Goal: Task Accomplishment & Management: Manage account settings

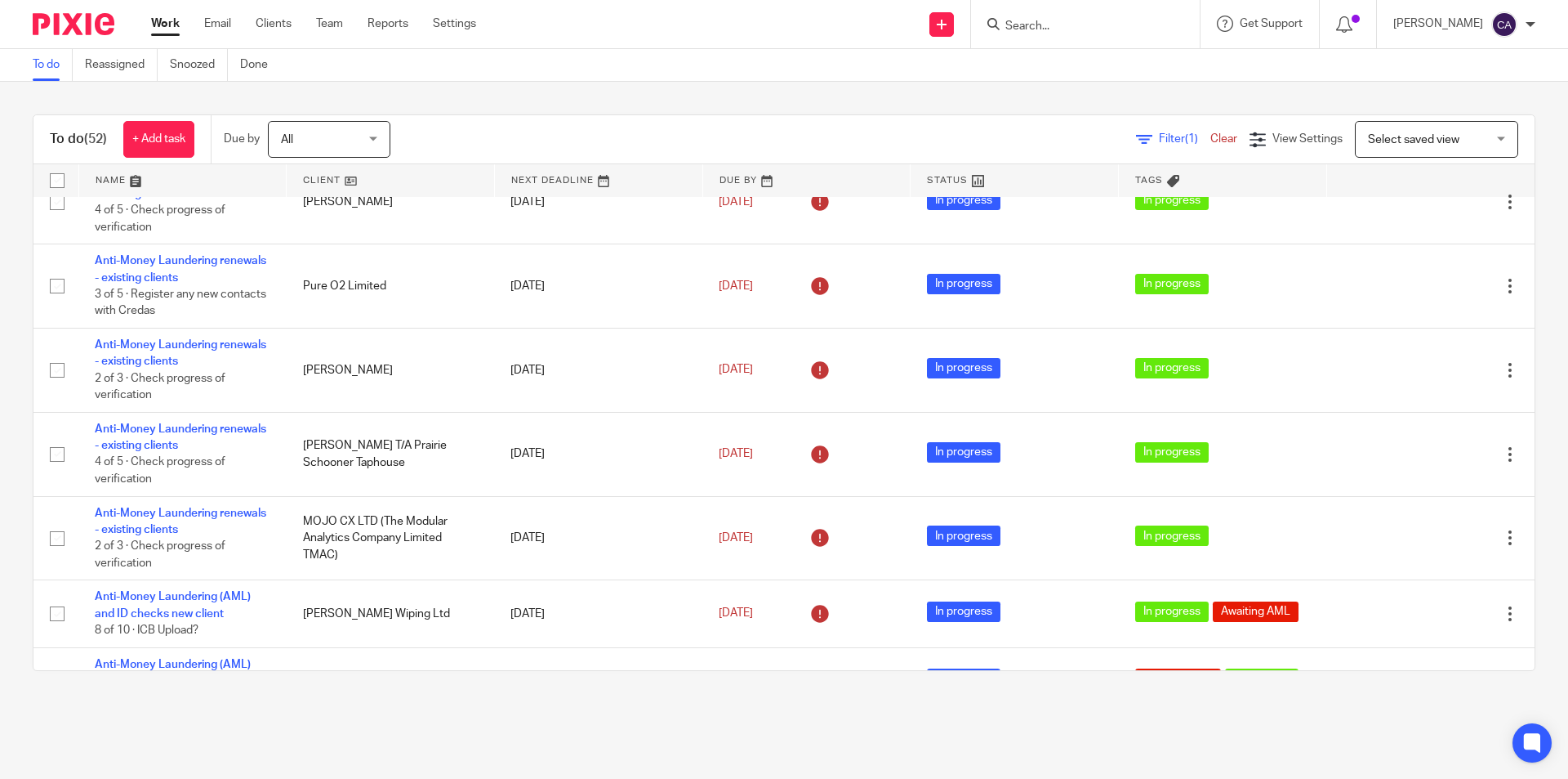
scroll to position [490, 0]
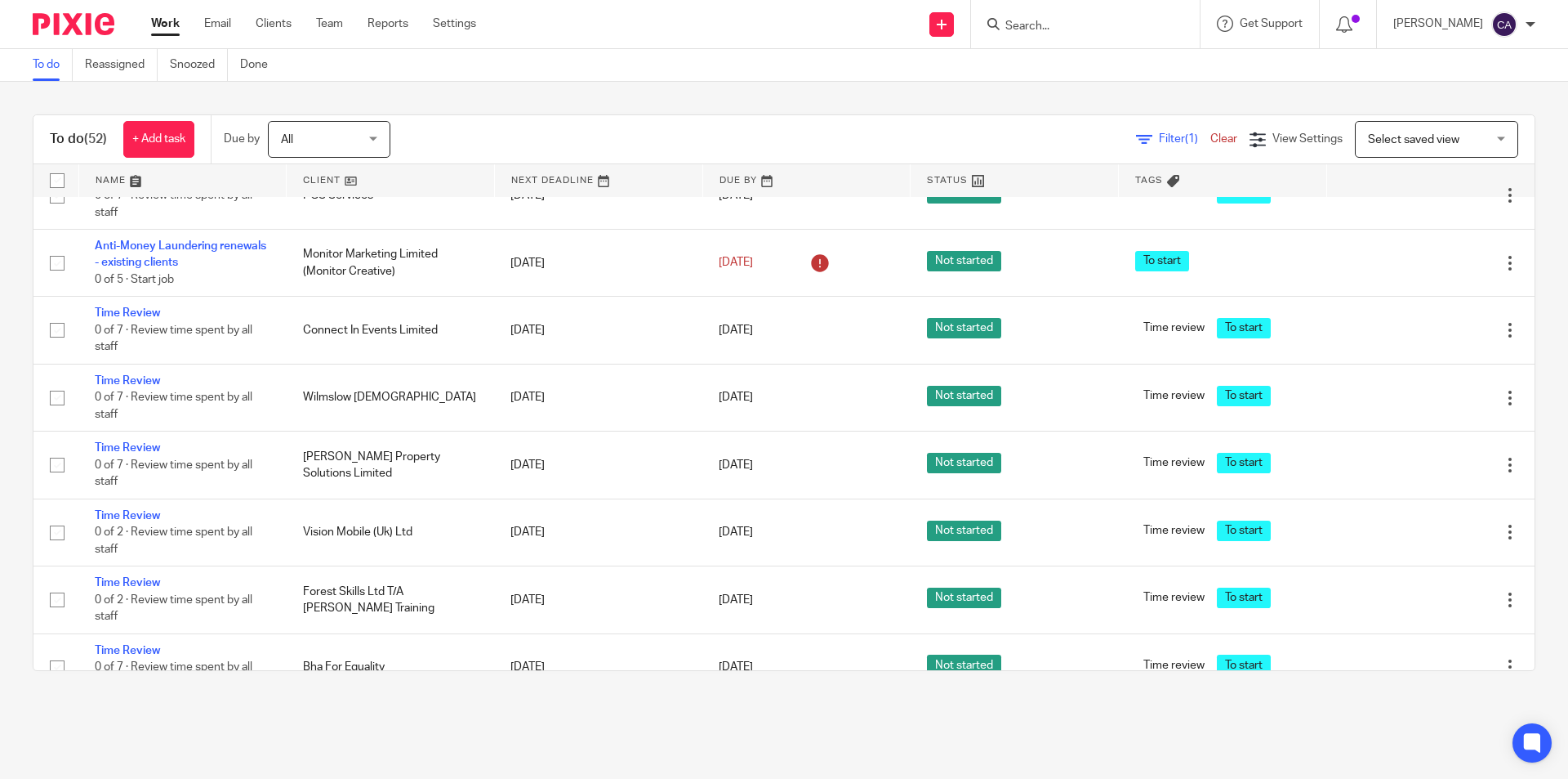
click at [597, 396] on td "[DATE]" at bounding box center [598, 397] width 208 height 67
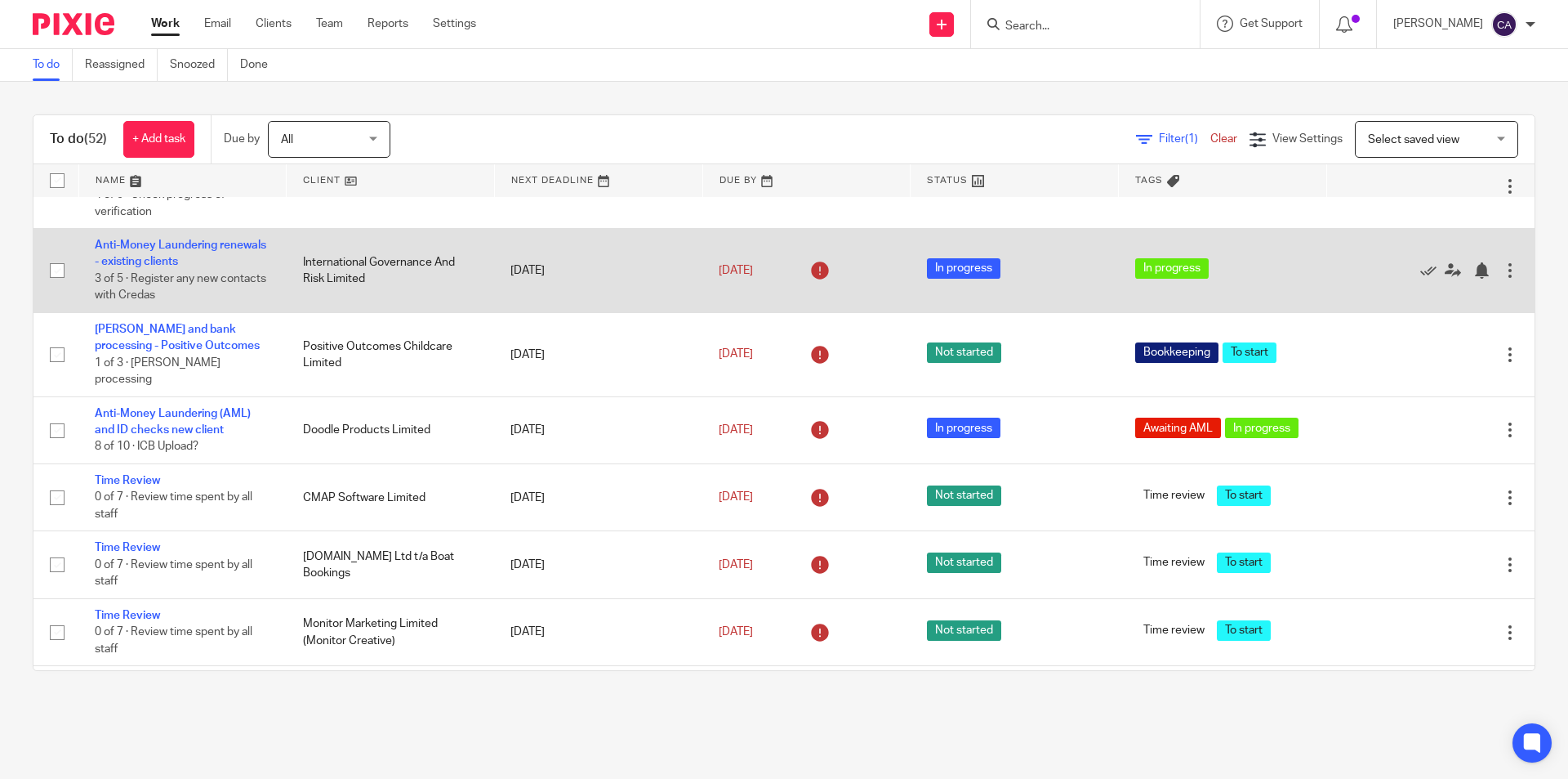
scroll to position [2206, 0]
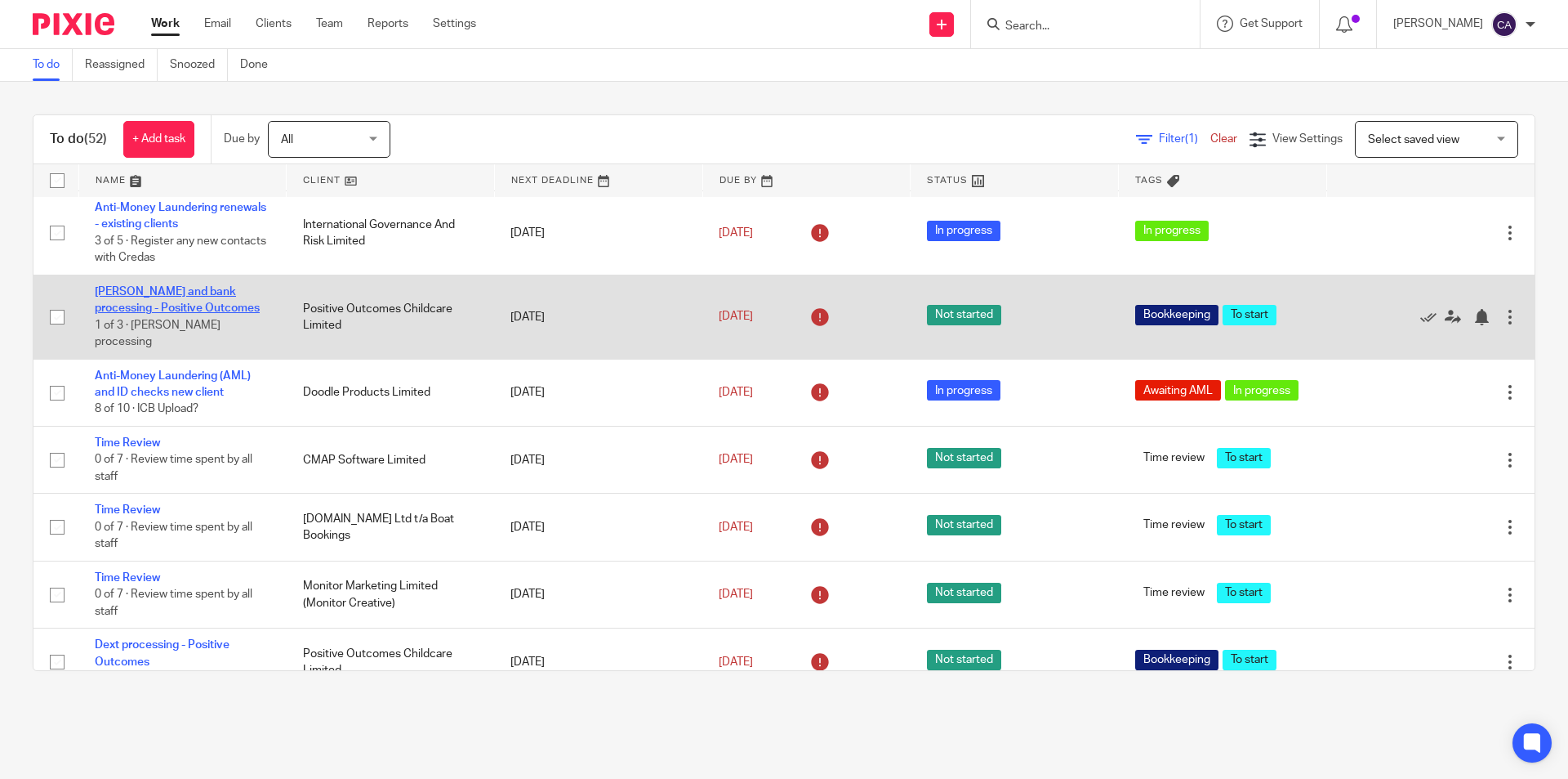
click at [116, 293] on link "[PERSON_NAME] and bank processing - Positive Outcomes" at bounding box center [178, 300] width 165 height 28
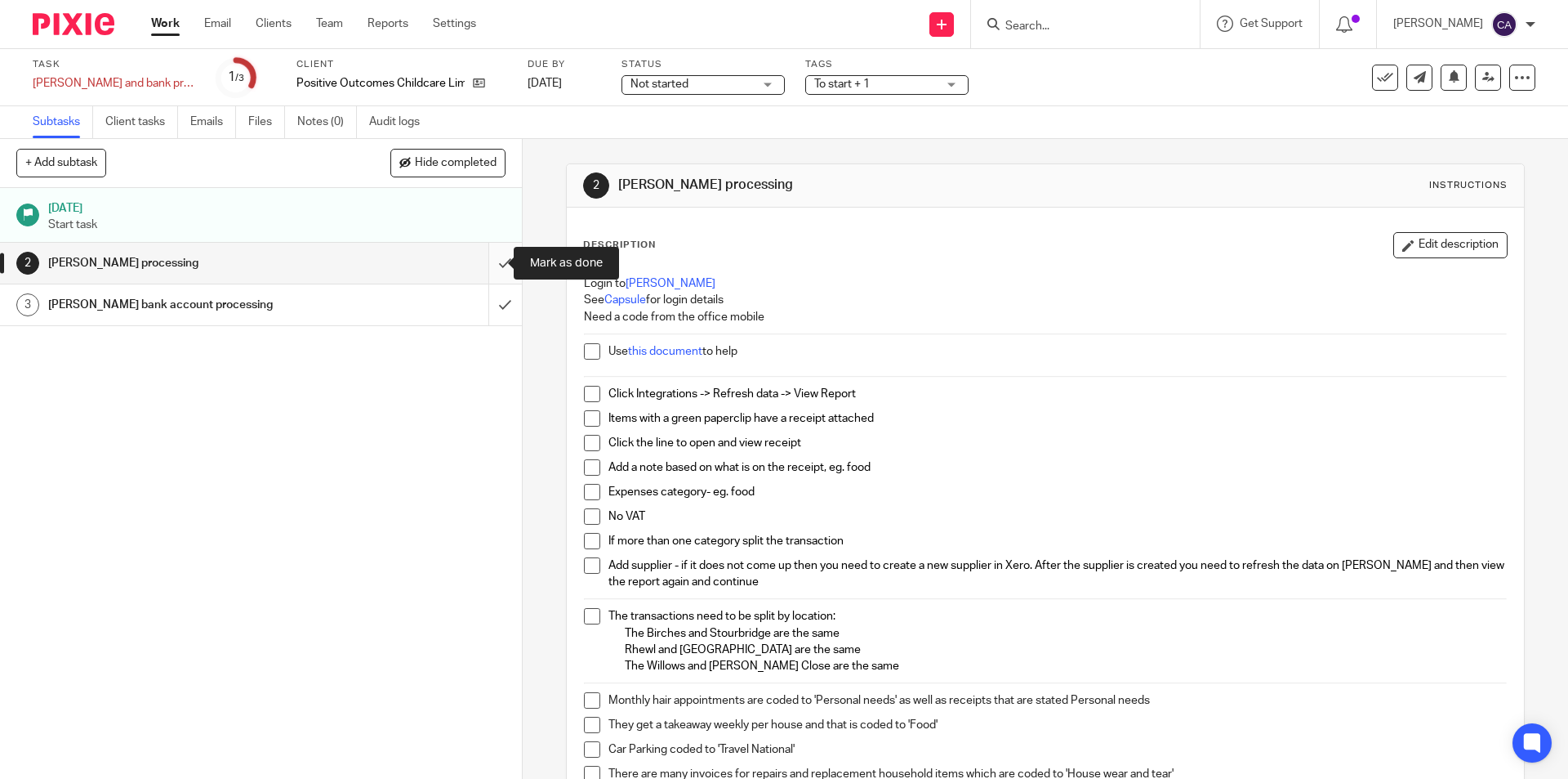
click at [486, 261] on input "submit" at bounding box center [260, 263] width 522 height 41
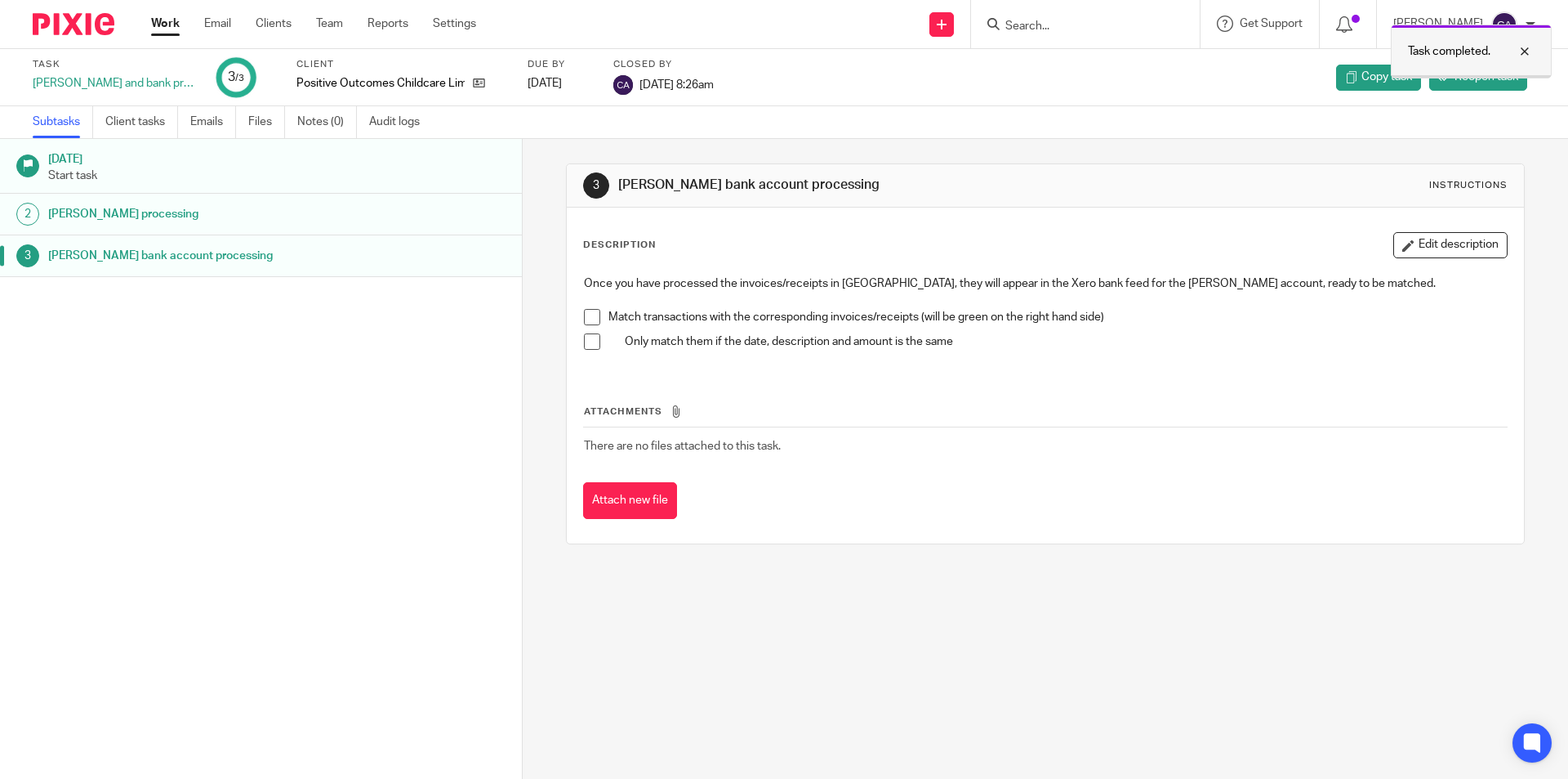
click at [1528, 53] on div at bounding box center [1513, 52] width 44 height 20
click at [164, 25] on link "Work" at bounding box center [165, 23] width 28 height 16
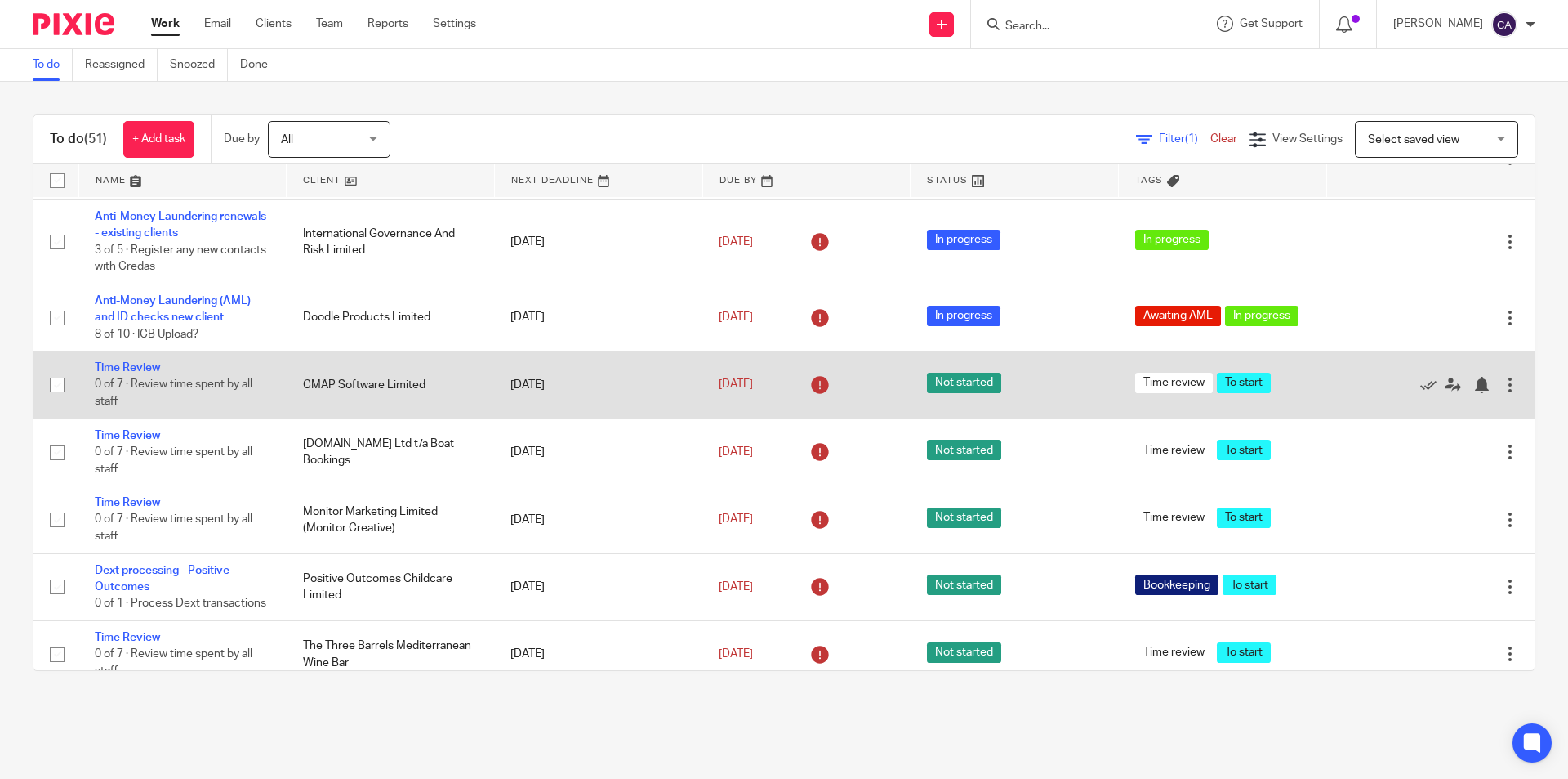
scroll to position [2124, 0]
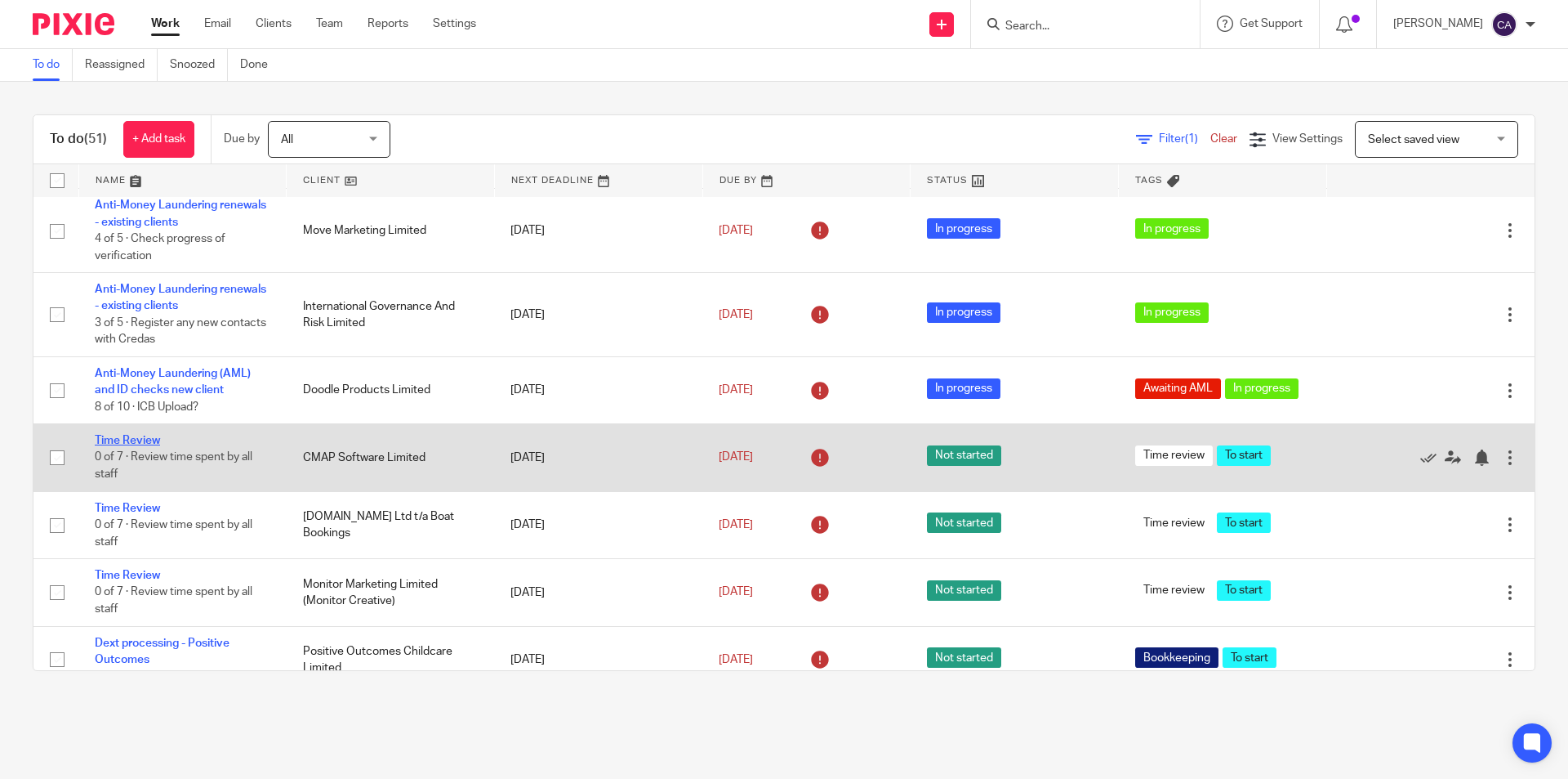
click at [122, 438] on link "Time Review" at bounding box center [128, 440] width 66 height 12
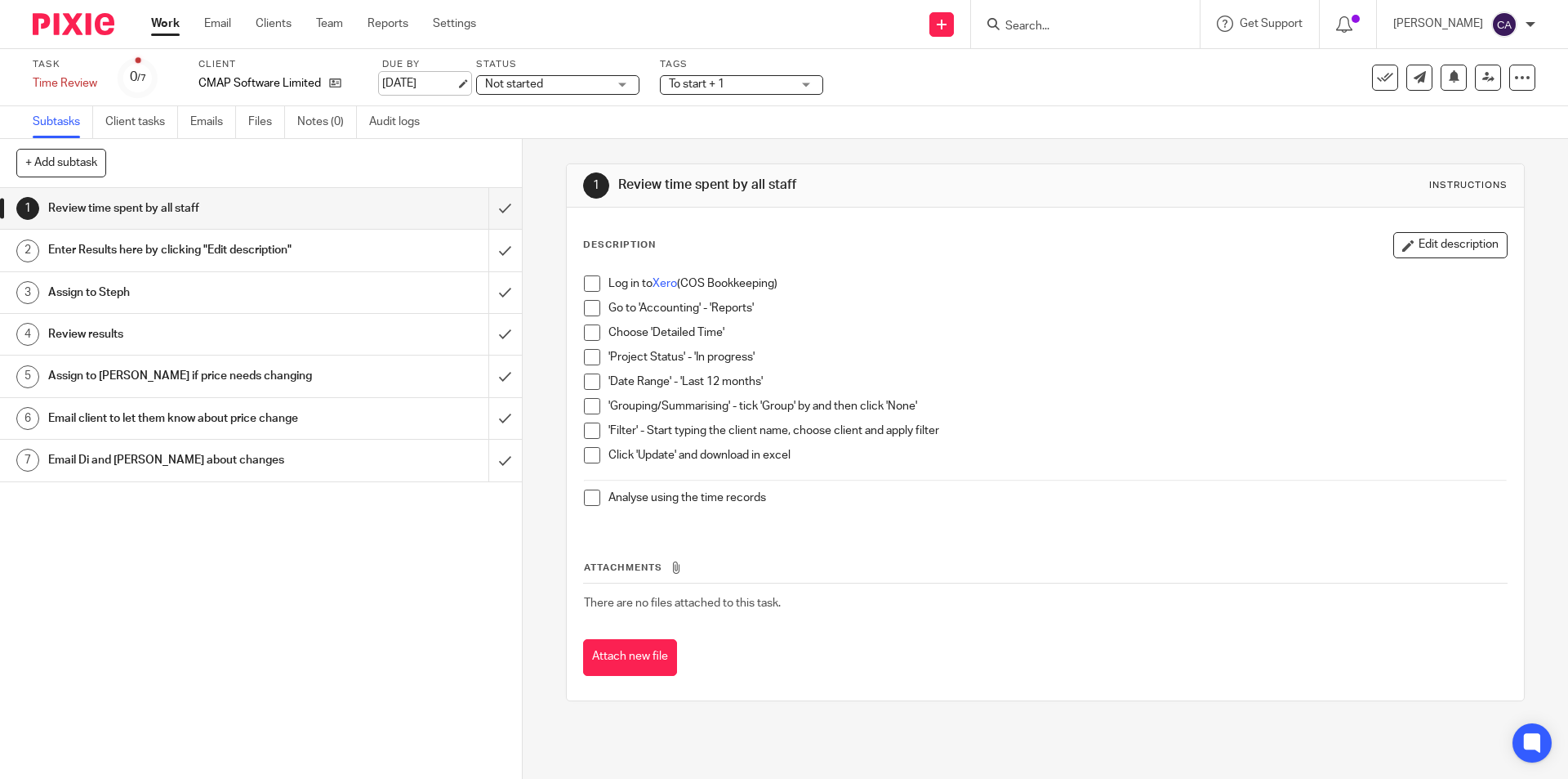
click at [456, 85] on link "[DATE]" at bounding box center [419, 84] width 74 height 17
click at [148, 19] on div "Work Email Clients Team Reports Settings Work Email Clients Team Reports Settin…" at bounding box center [318, 24] width 366 height 48
click at [166, 25] on link "Work" at bounding box center [165, 23] width 28 height 16
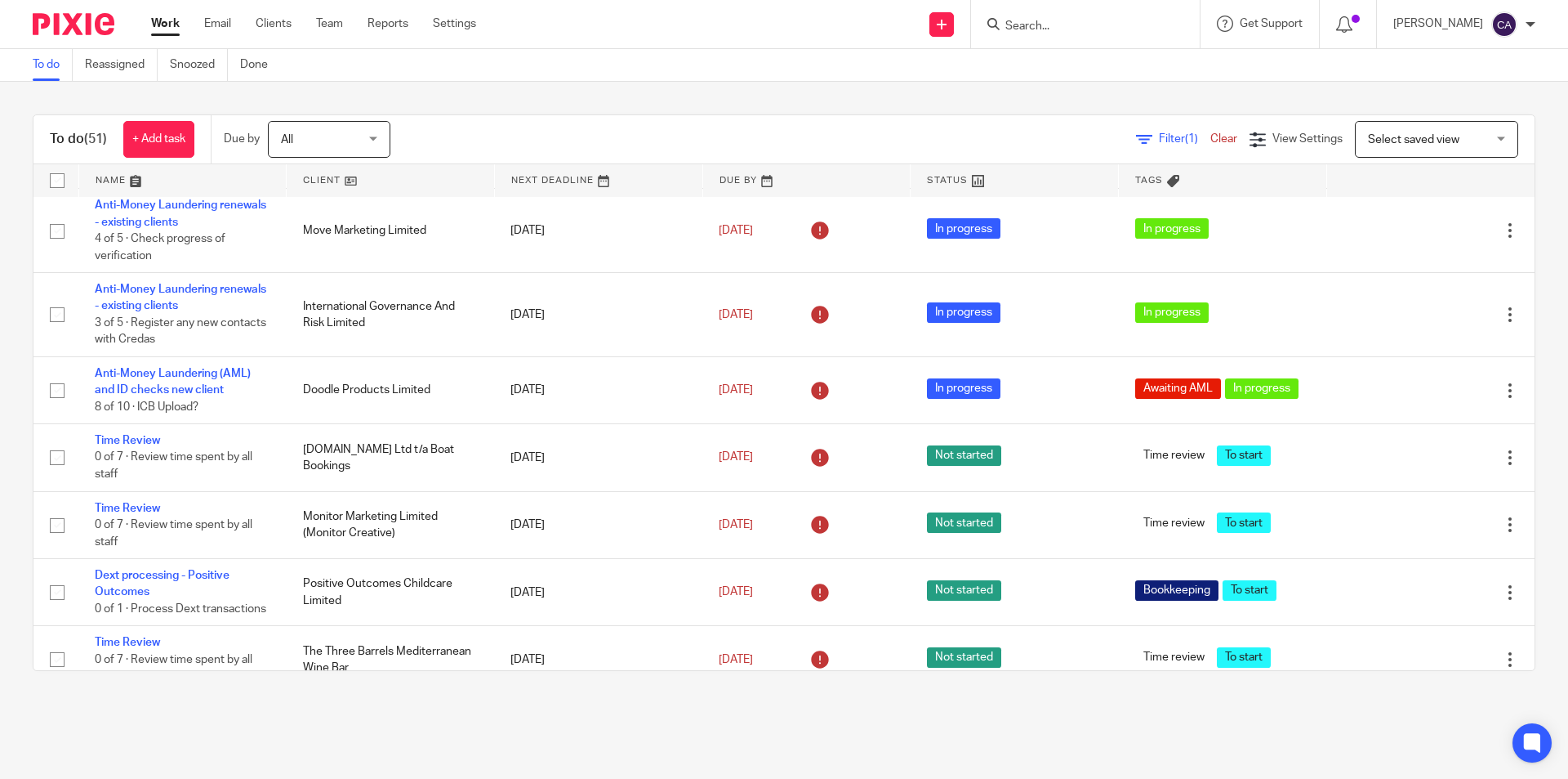
scroll to position [2206, 0]
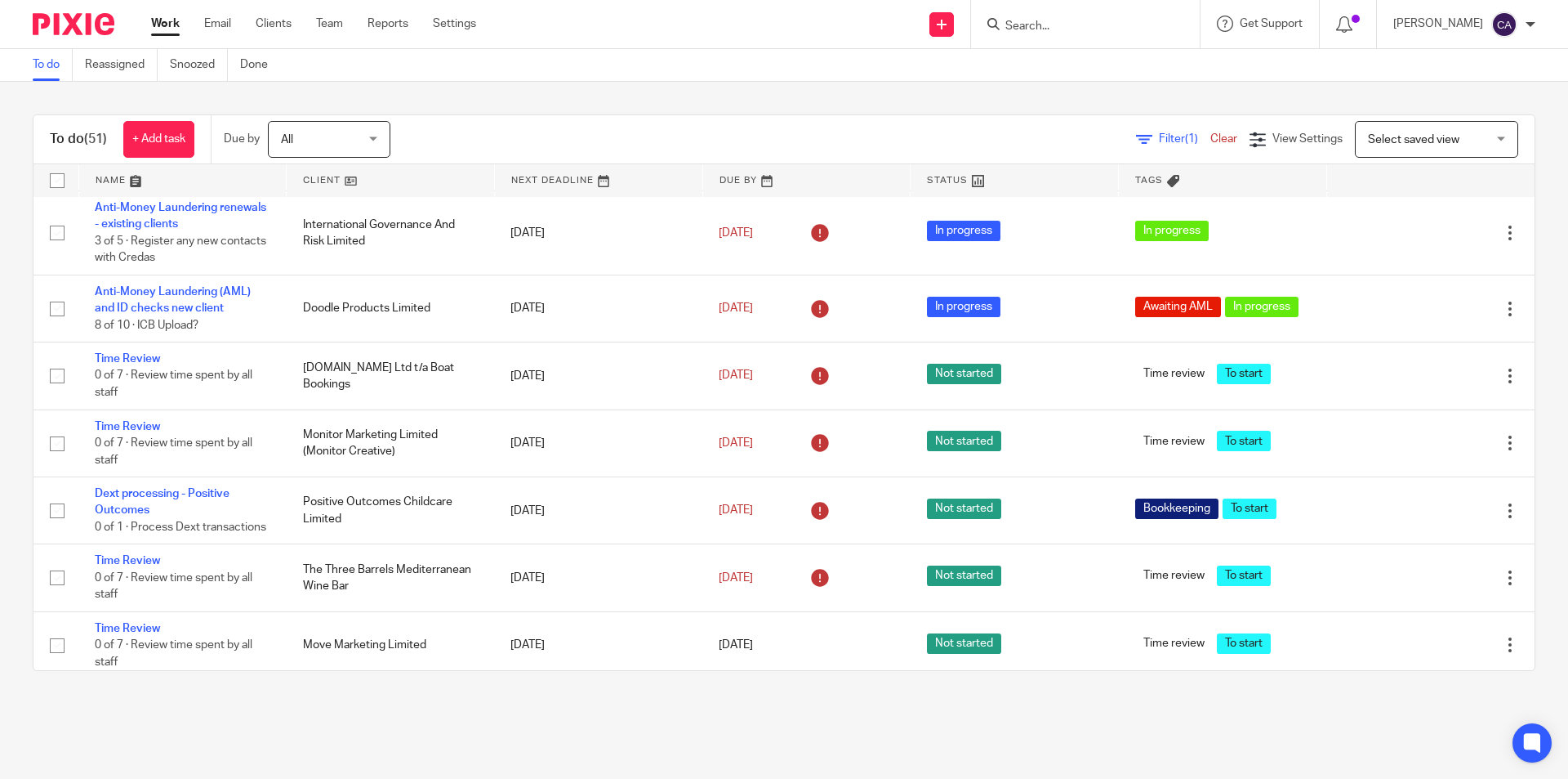
click at [1046, 30] on input "Search" at bounding box center [1076, 27] width 147 height 15
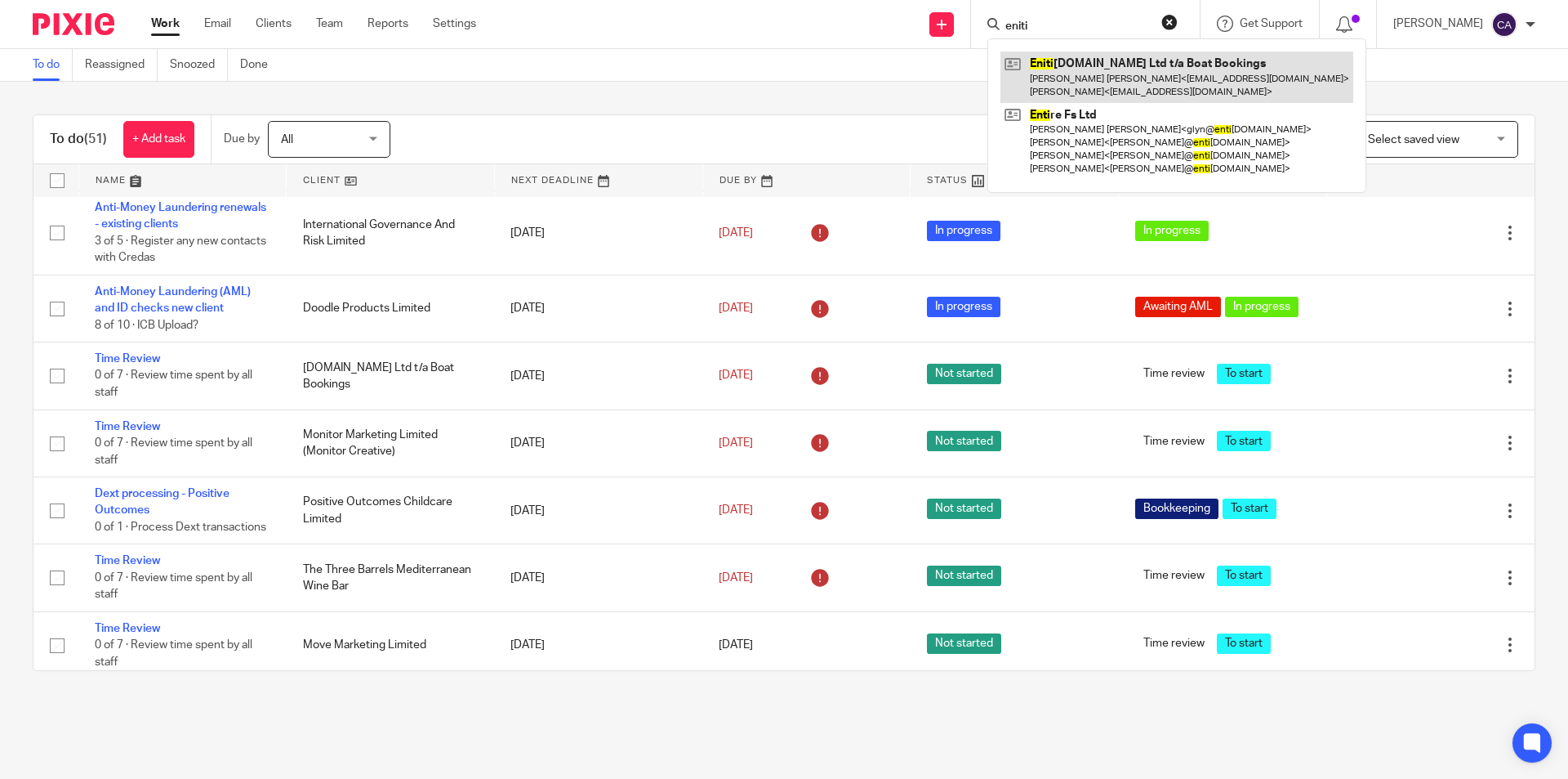
type input "eniti"
click at [1156, 69] on link at bounding box center [1177, 76] width 353 height 51
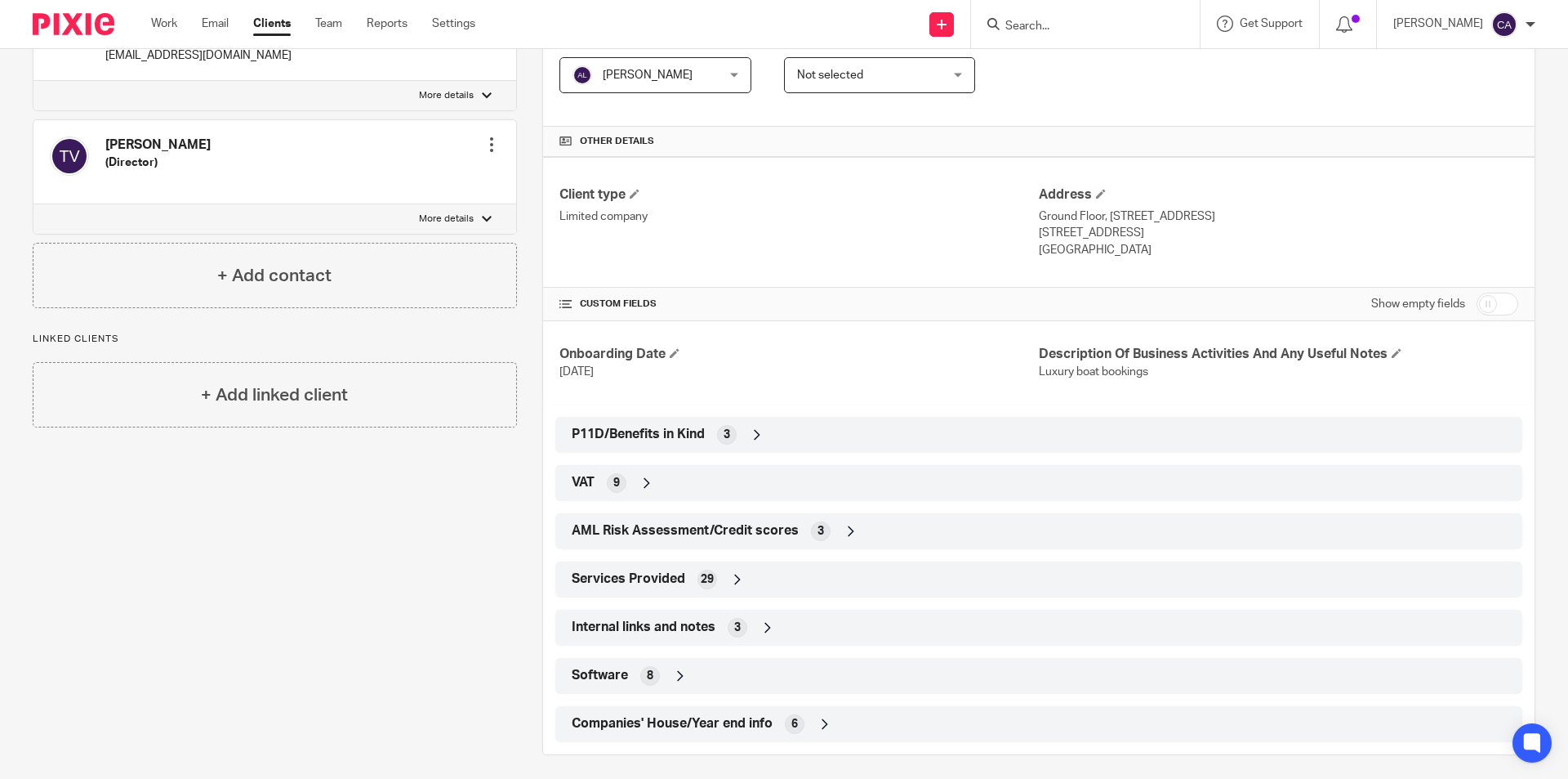
scroll to position [392, 0]
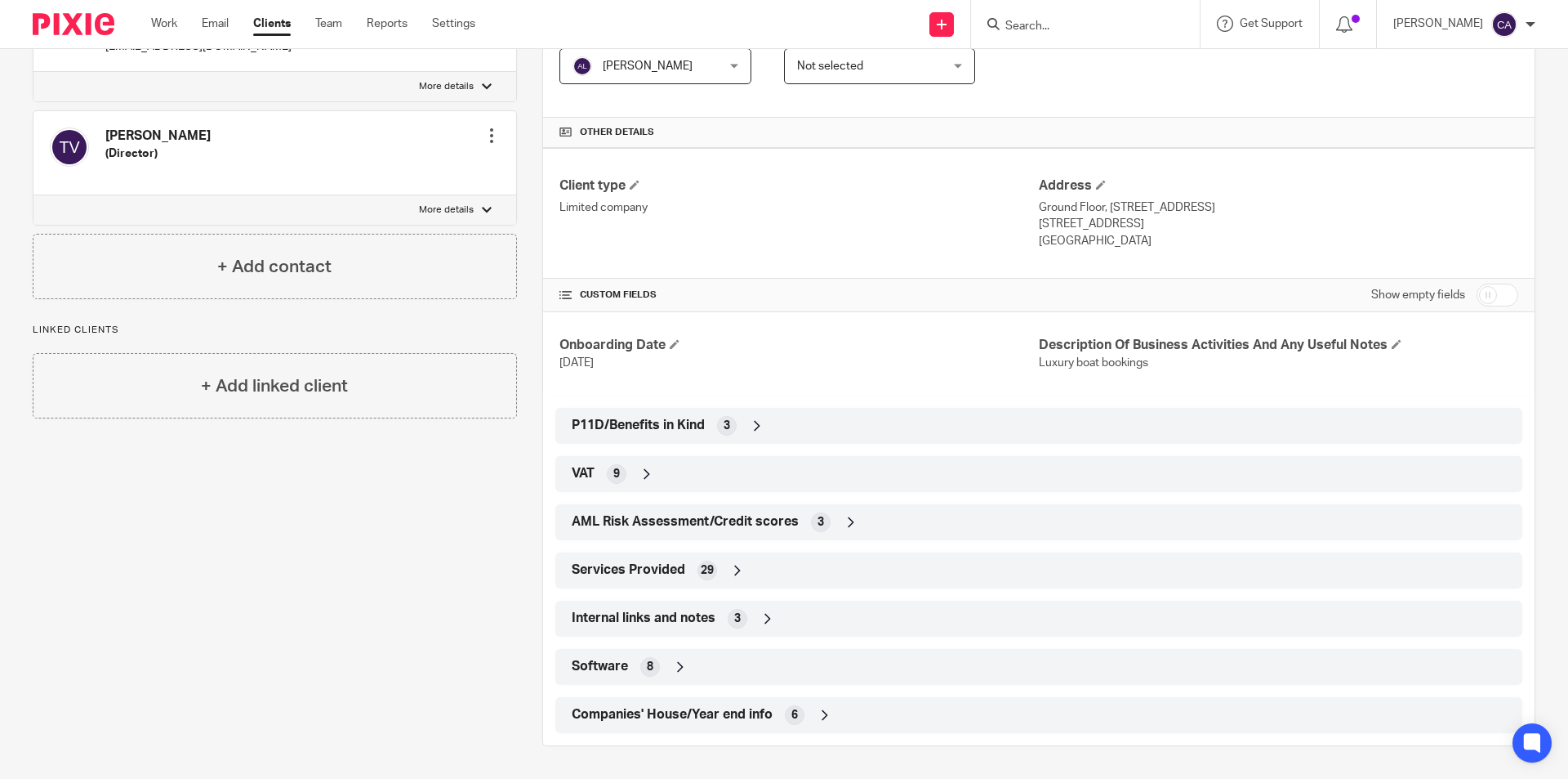
click at [1500, 295] on input "checkbox" at bounding box center [1497, 295] width 42 height 23
checkbox input "true"
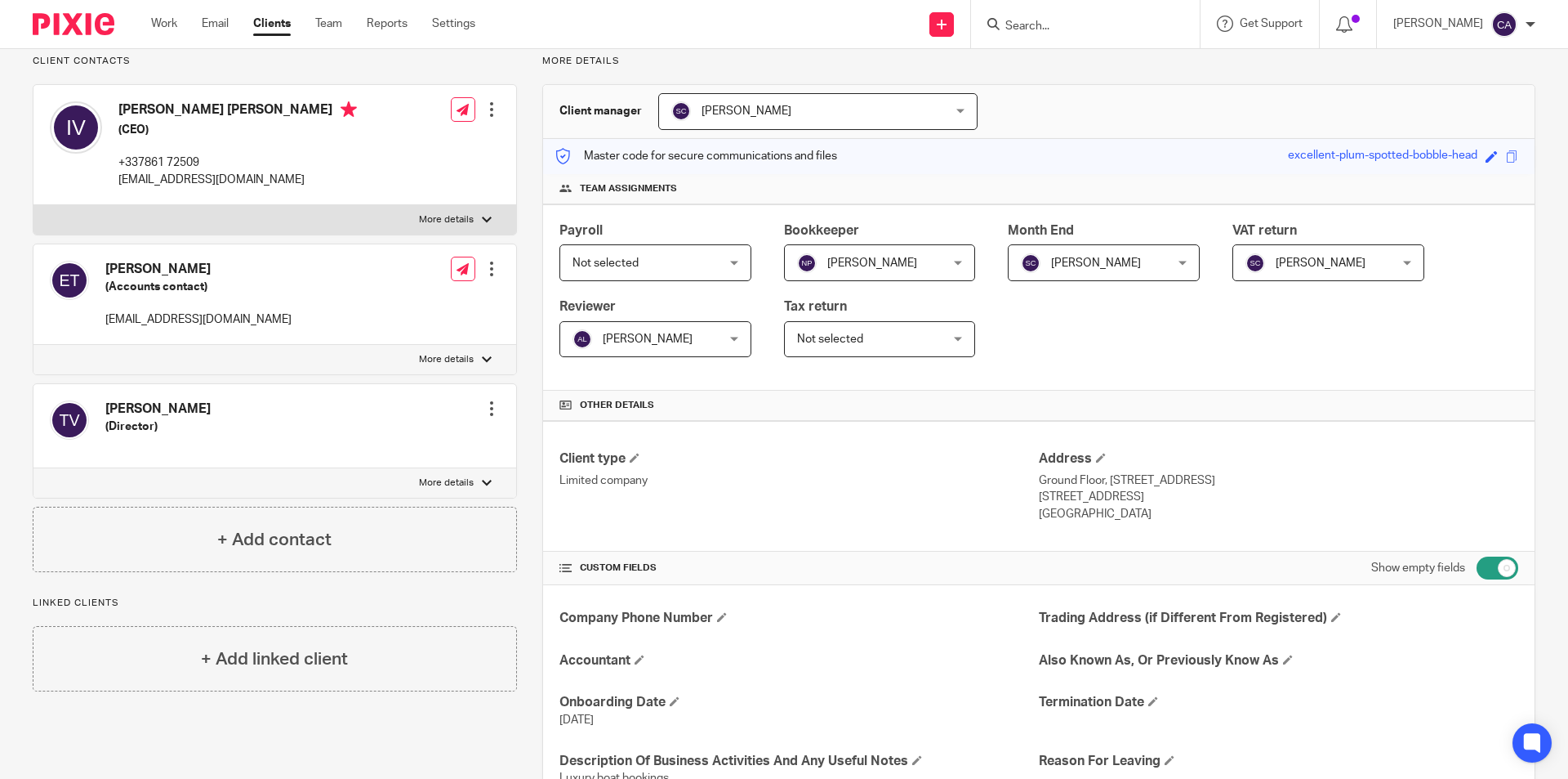
scroll to position [0, 0]
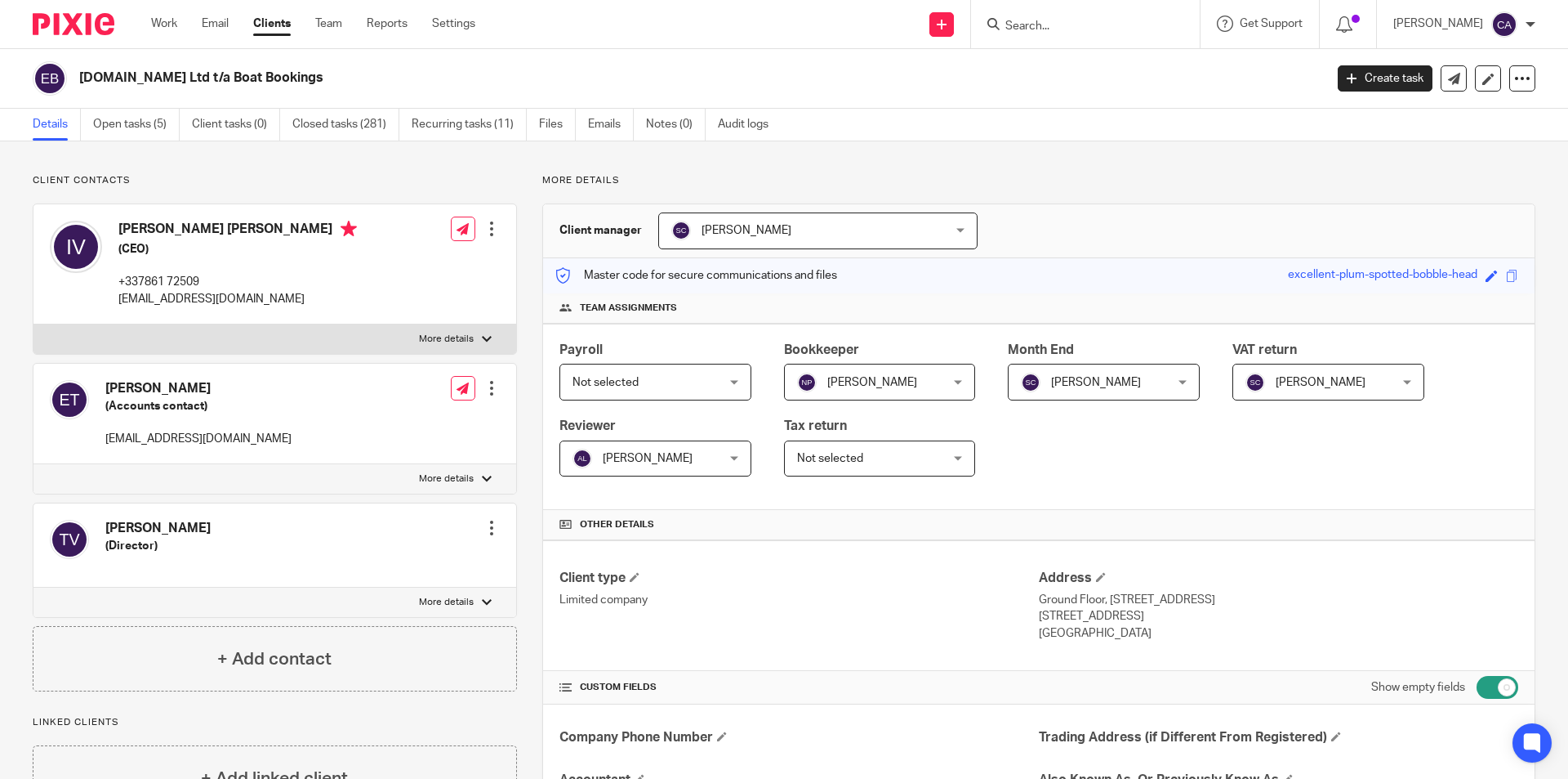
click at [156, 14] on div "Work Email Clients Team Reports Settings Work Email Clients Team Reports Settin…" at bounding box center [317, 24] width 365 height 48
click at [159, 24] on link "Work" at bounding box center [164, 23] width 26 height 16
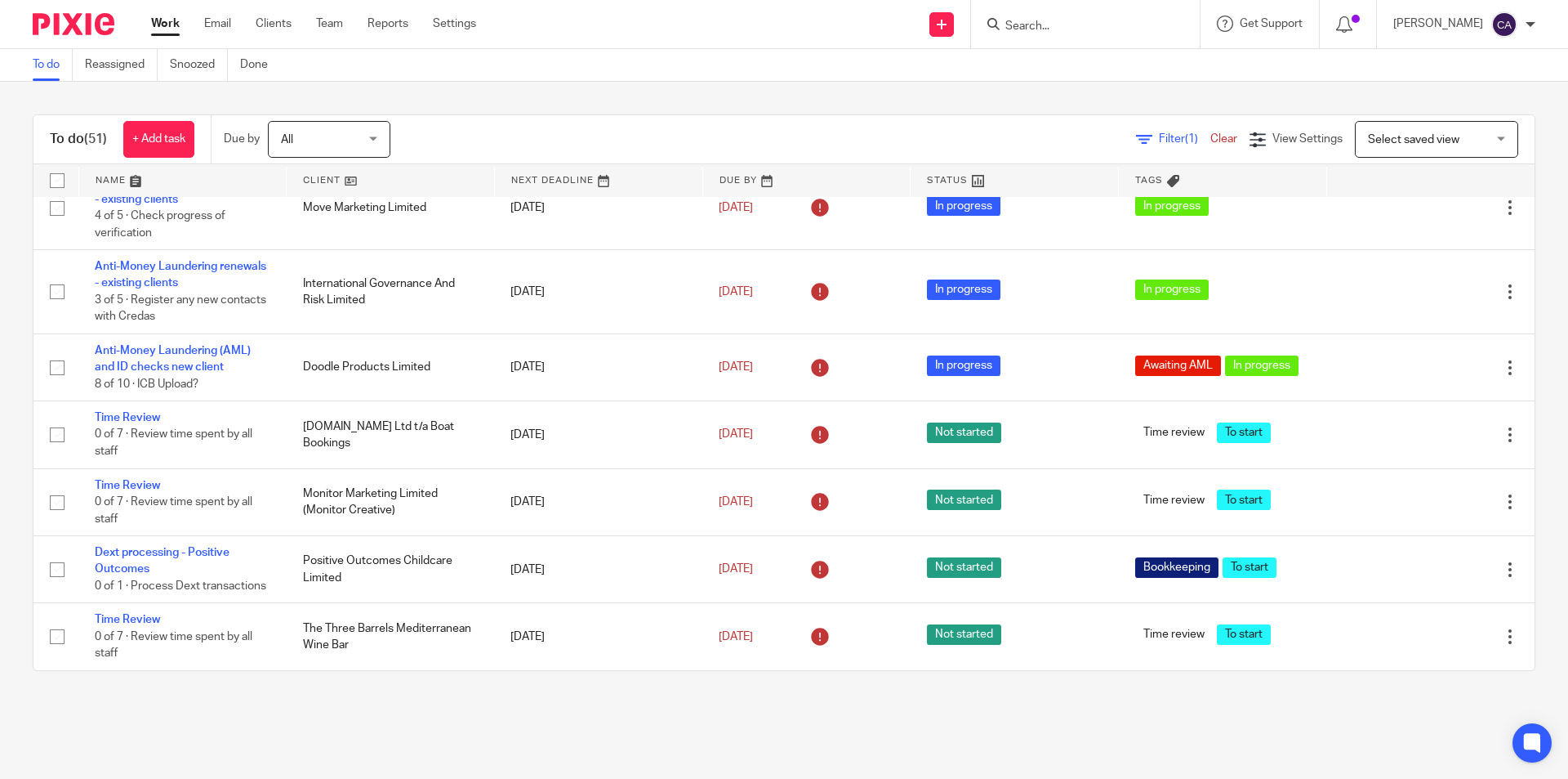
scroll to position [2263, 0]
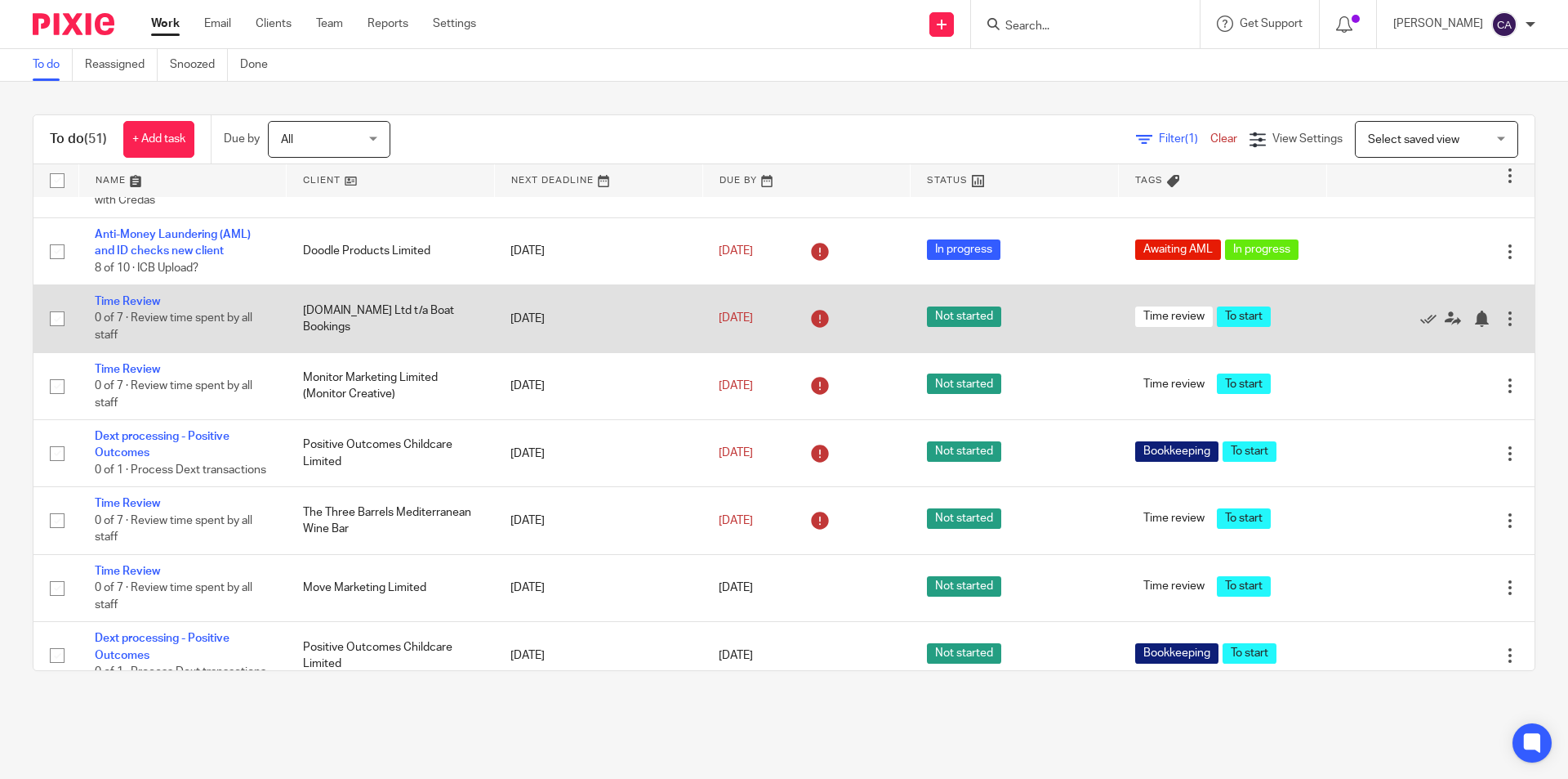
click at [309, 311] on td "[DOMAIN_NAME] Ltd t/a Boat Bookings" at bounding box center [391, 318] width 208 height 67
click at [125, 305] on link "Time Review" at bounding box center [128, 301] width 66 height 12
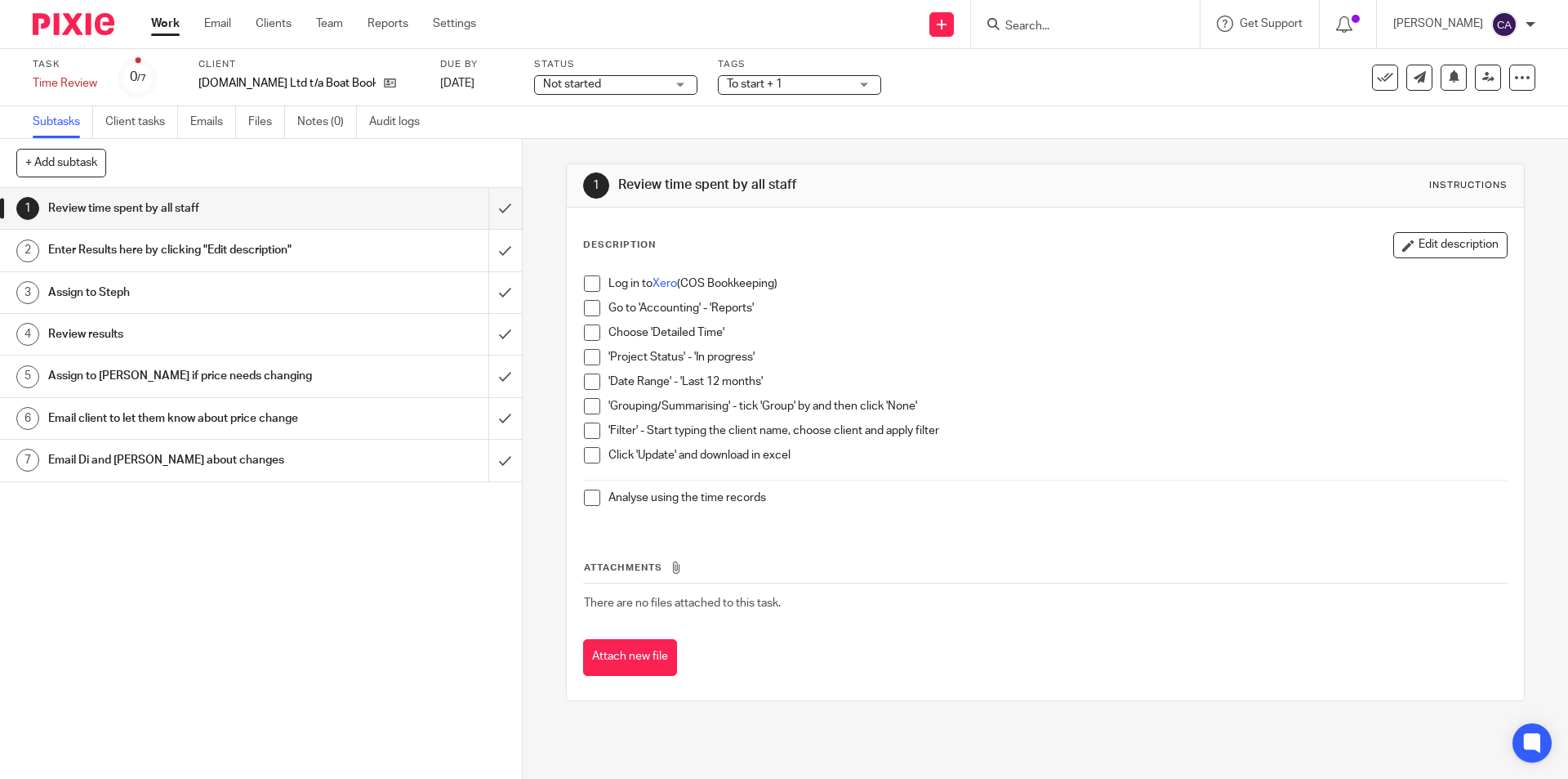
click at [584, 85] on span "Not started" at bounding box center [604, 84] width 123 height 17
click at [561, 146] on span "In progress" at bounding box center [549, 143] width 57 height 12
click at [736, 85] on span "To start + 1" at bounding box center [755, 84] width 55 height 12
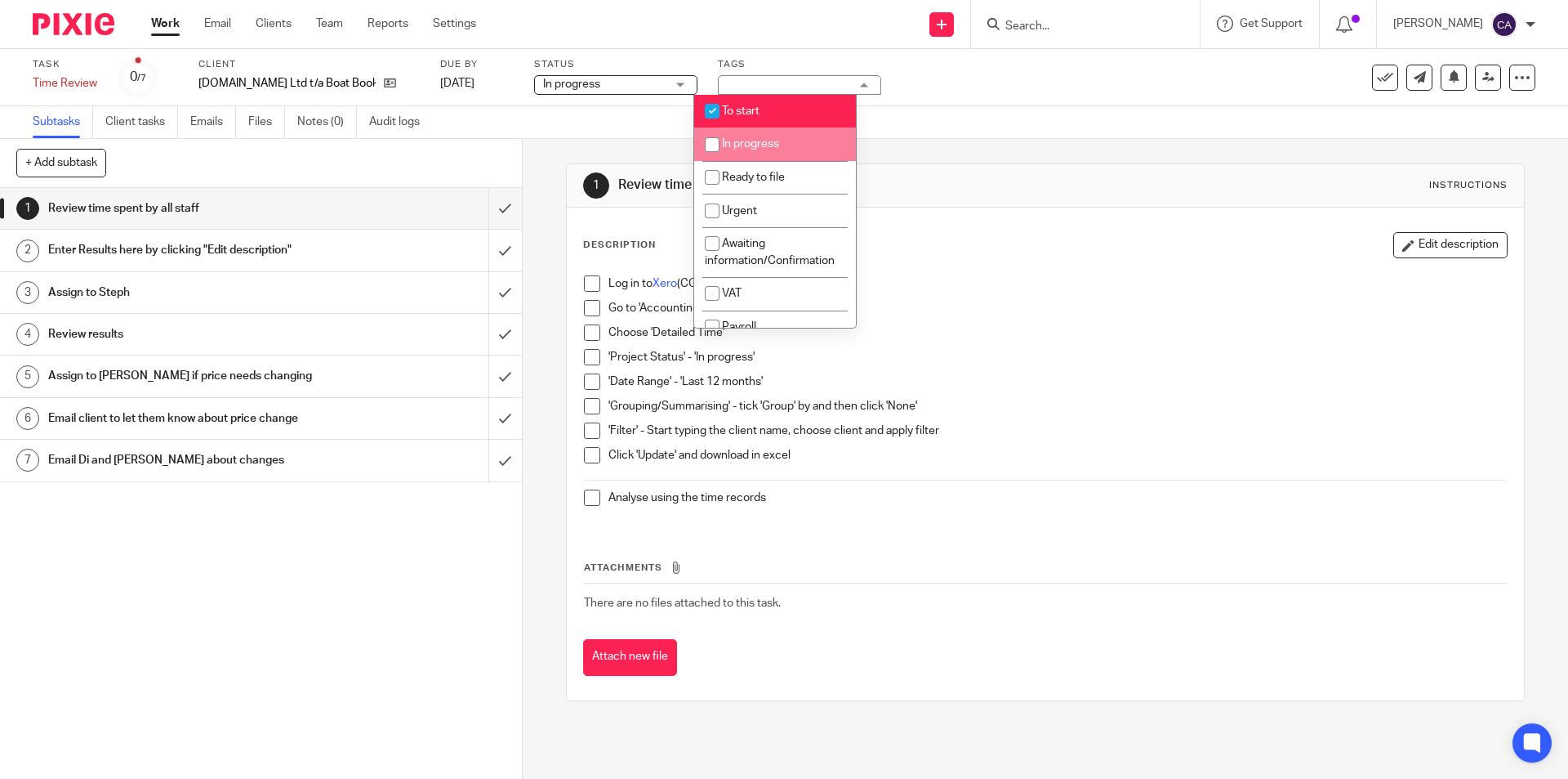
click at [735, 136] on li "In progress" at bounding box center [775, 144] width 162 height 34
checkbox input "true"
click at [723, 107] on input "checkbox" at bounding box center [712, 111] width 31 height 31
checkbox input "false"
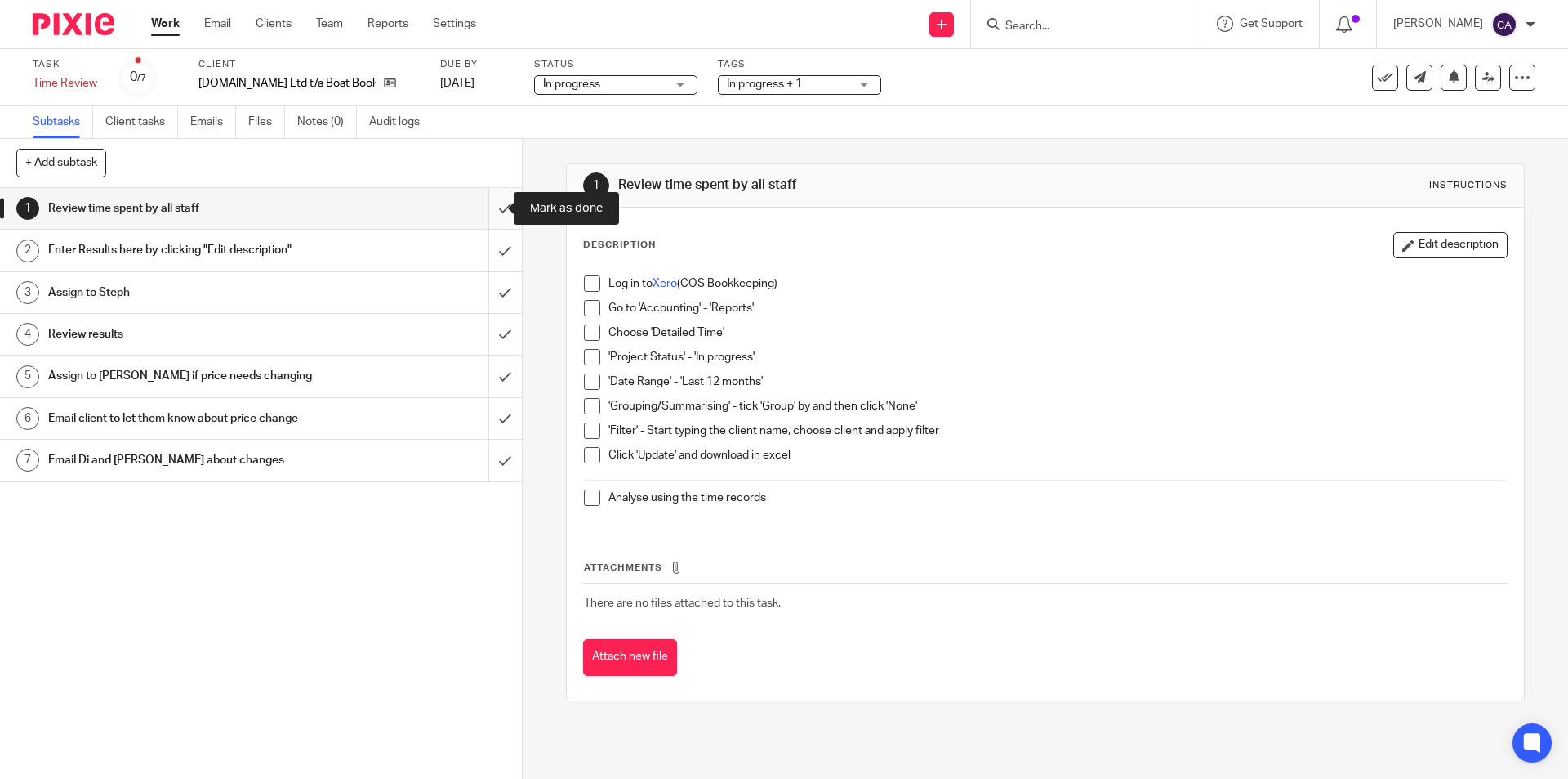
click at [481, 203] on input "submit" at bounding box center [260, 208] width 522 height 41
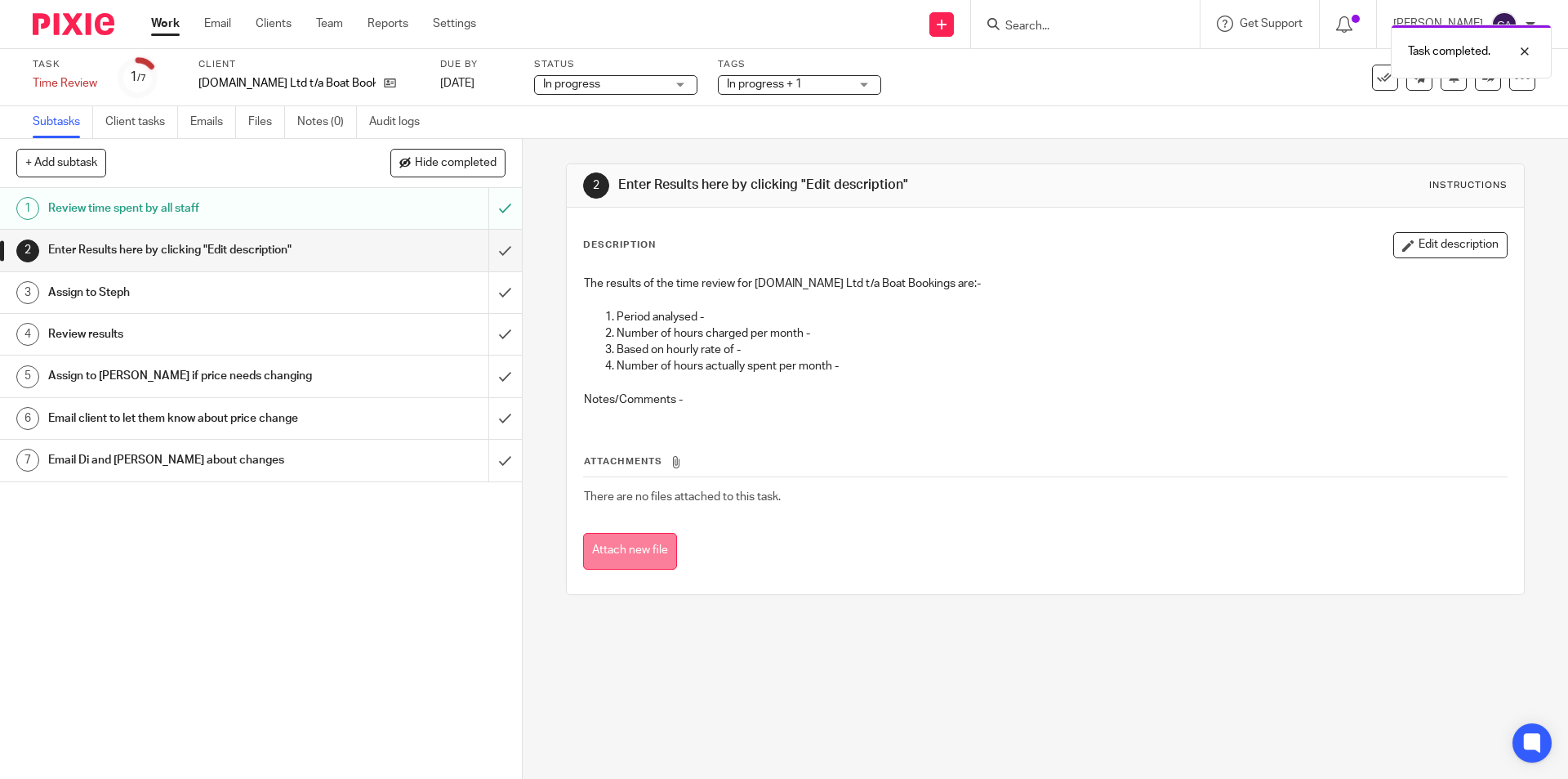
click at [628, 547] on button "Attach new file" at bounding box center [630, 550] width 94 height 36
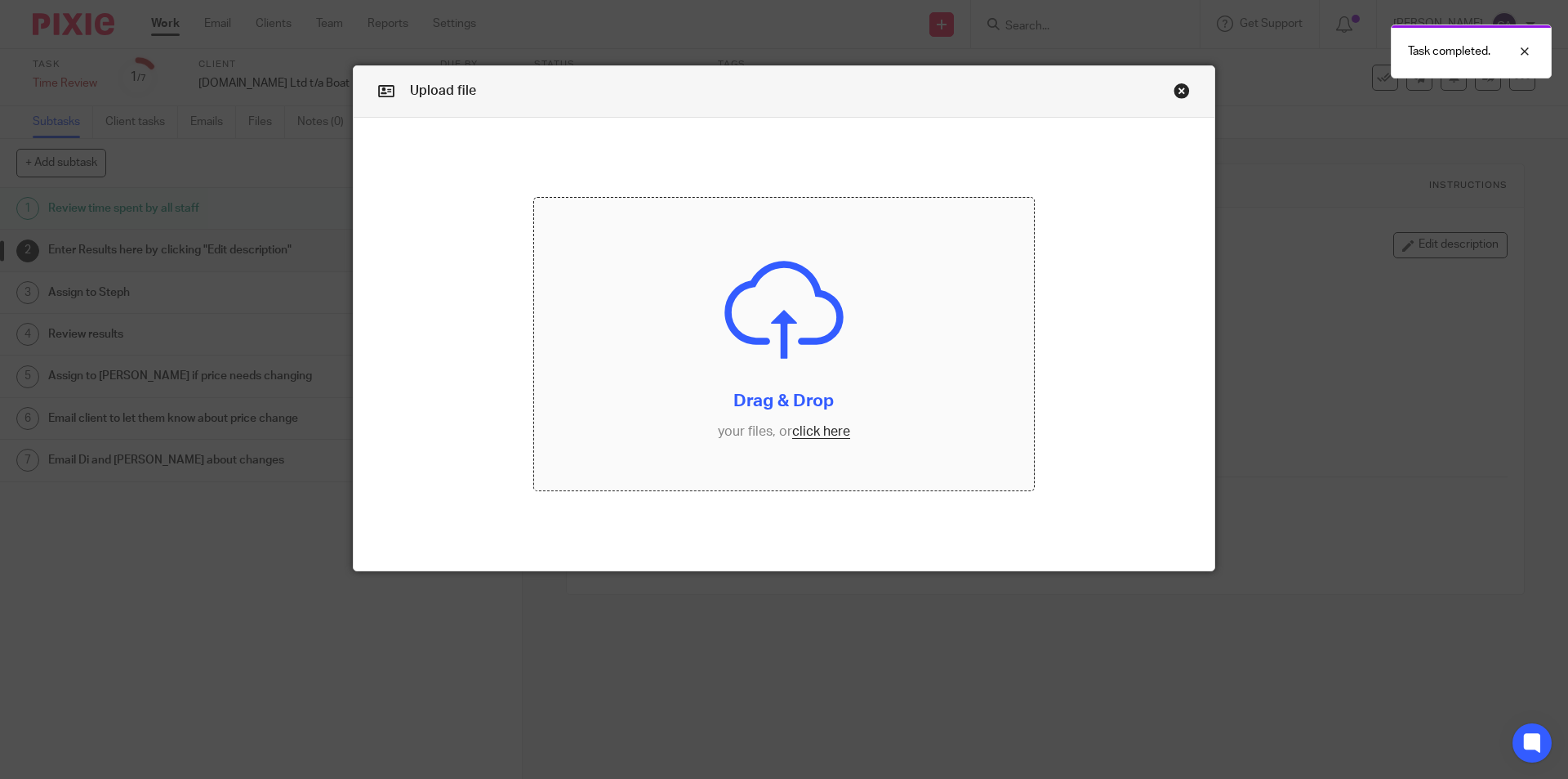
click at [821, 434] on input "file" at bounding box center [784, 343] width 500 height 293
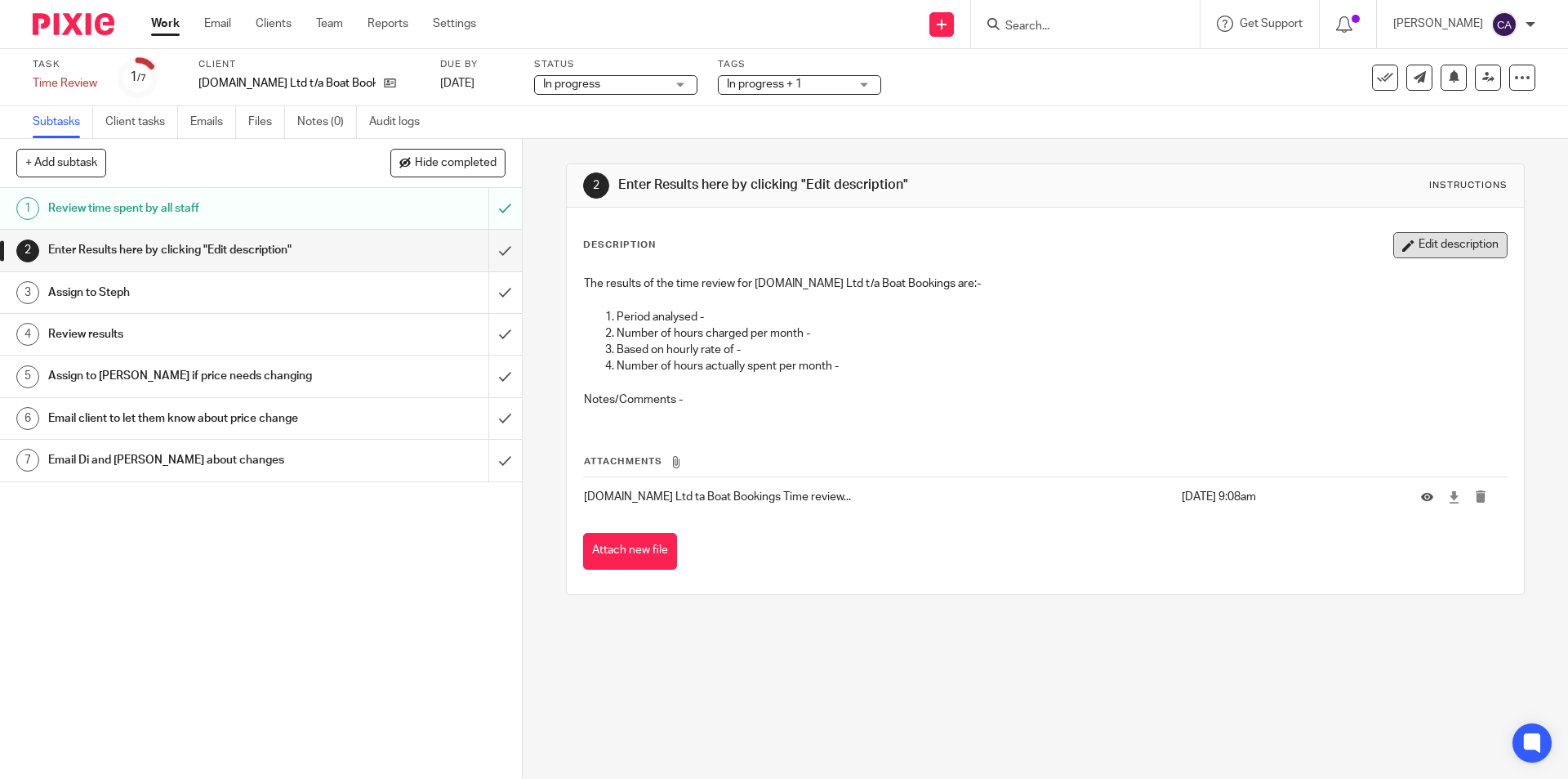
click at [1409, 243] on button "Edit description" at bounding box center [1451, 245] width 115 height 26
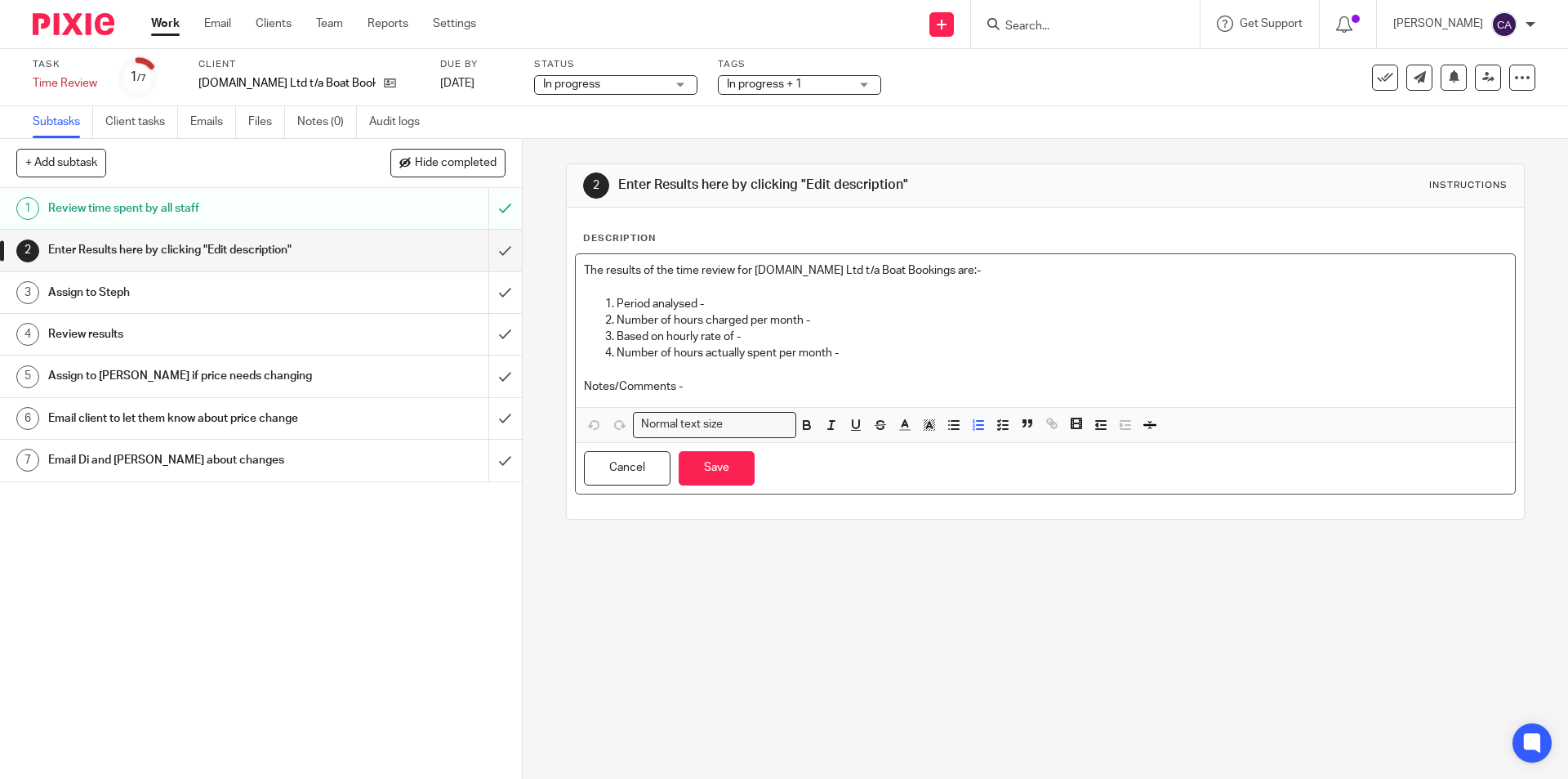
click at [745, 303] on p "Period analysed -" at bounding box center [1061, 304] width 890 height 16
click at [849, 325] on p "Number of hours charged per month -" at bounding box center [1061, 320] width 890 height 16
click at [851, 326] on p "Number of hours charged per month -" at bounding box center [1061, 320] width 890 height 16
click at [780, 338] on p "Based on hourly rate of -" at bounding box center [1061, 336] width 890 height 16
click at [852, 359] on p "Number of hours actually spent per month -" at bounding box center [1061, 353] width 890 height 16
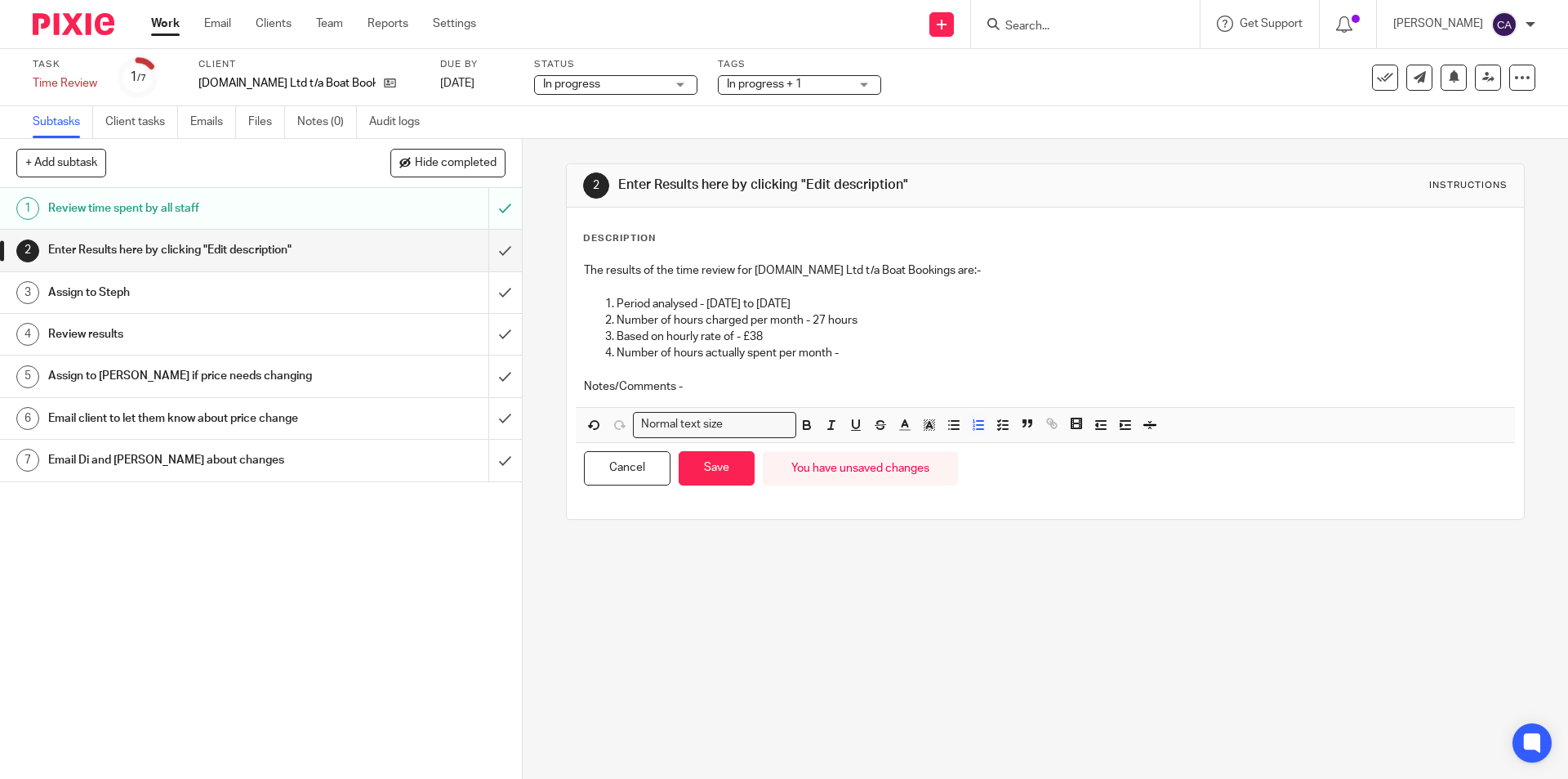
click at [864, 355] on p "Number of hours actually spent per month -" at bounding box center [1061, 353] width 890 height 16
click at [717, 470] on button "Save" at bounding box center [716, 469] width 76 height 36
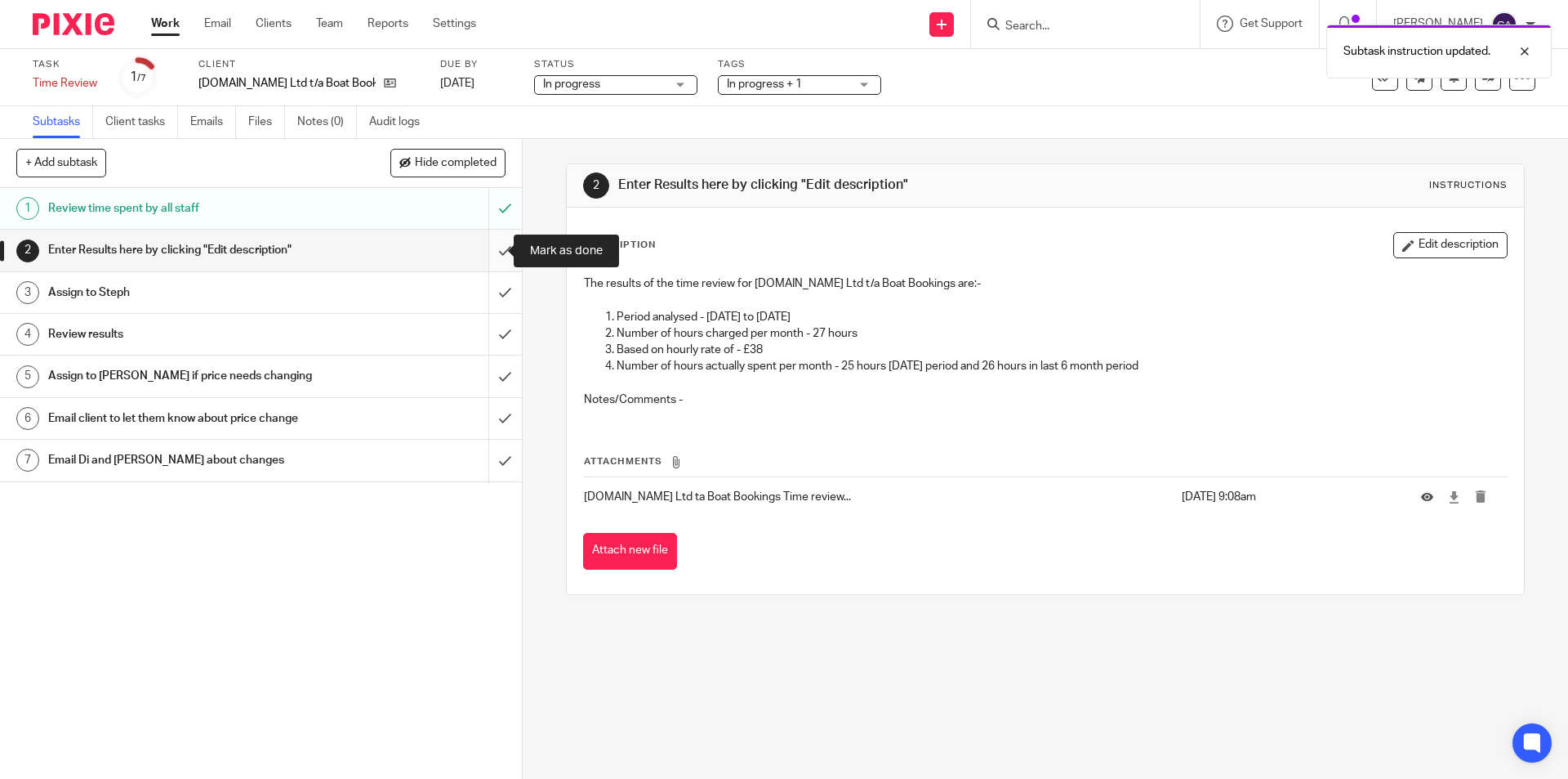
click at [487, 247] on input "submit" at bounding box center [260, 250] width 522 height 41
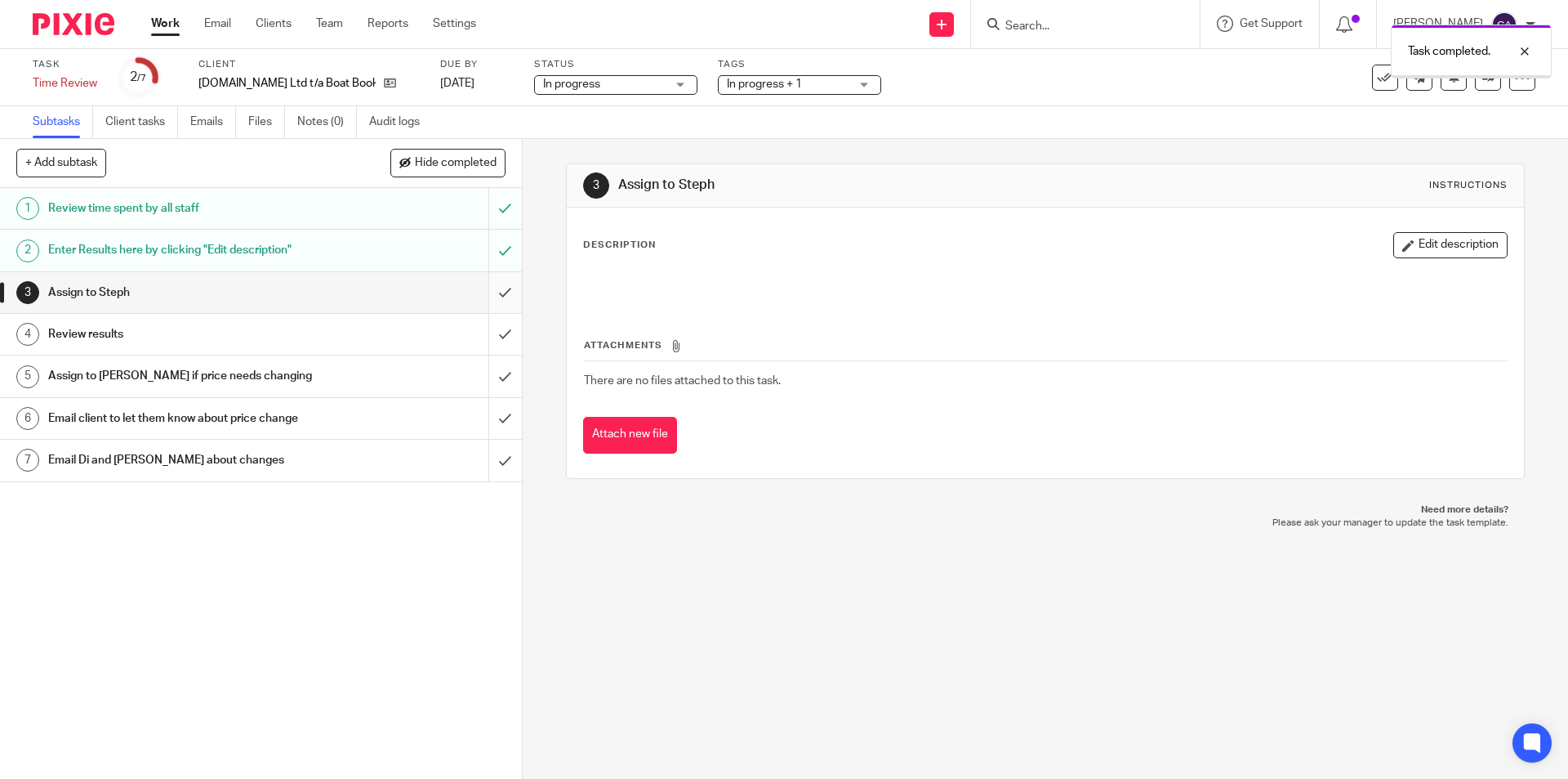
click at [490, 288] on input "submit" at bounding box center [260, 293] width 522 height 41
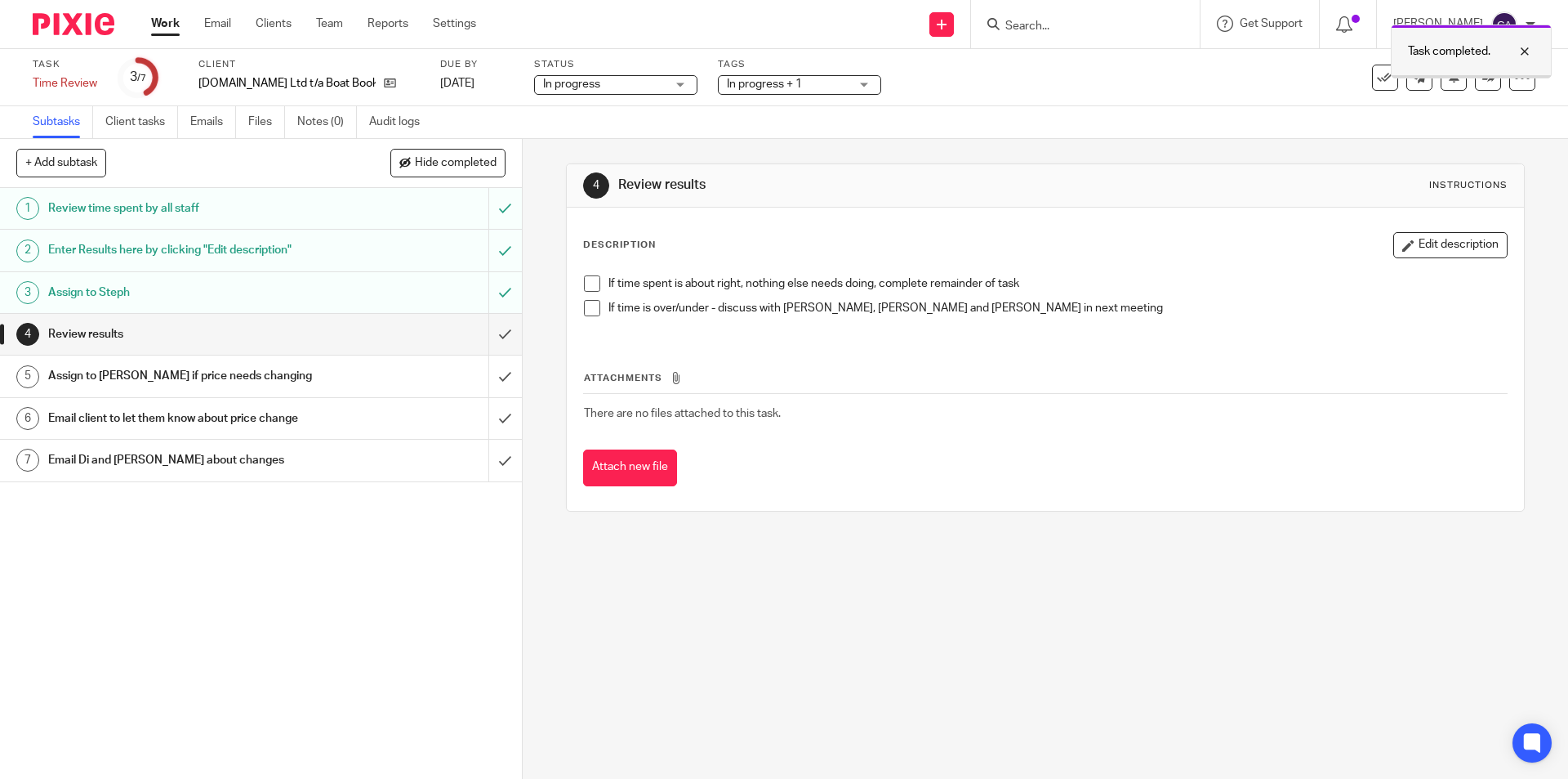
click at [1526, 58] on div at bounding box center [1513, 52] width 44 height 20
click at [1483, 78] on icon at bounding box center [1489, 77] width 12 height 12
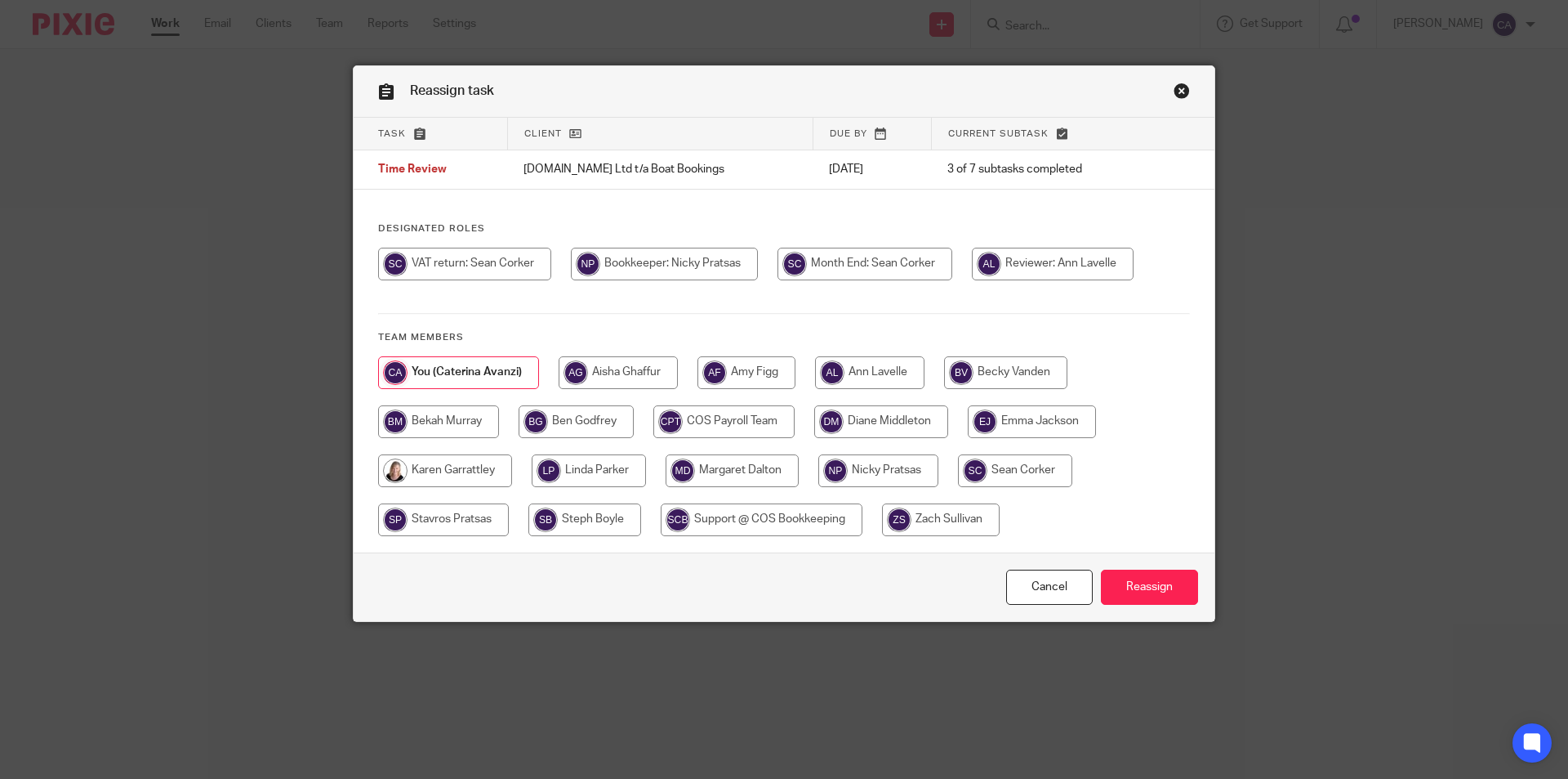
click at [580, 516] on input "radio" at bounding box center [585, 519] width 113 height 33
radio input "true"
click at [1134, 582] on input "Reassign" at bounding box center [1149, 587] width 97 height 36
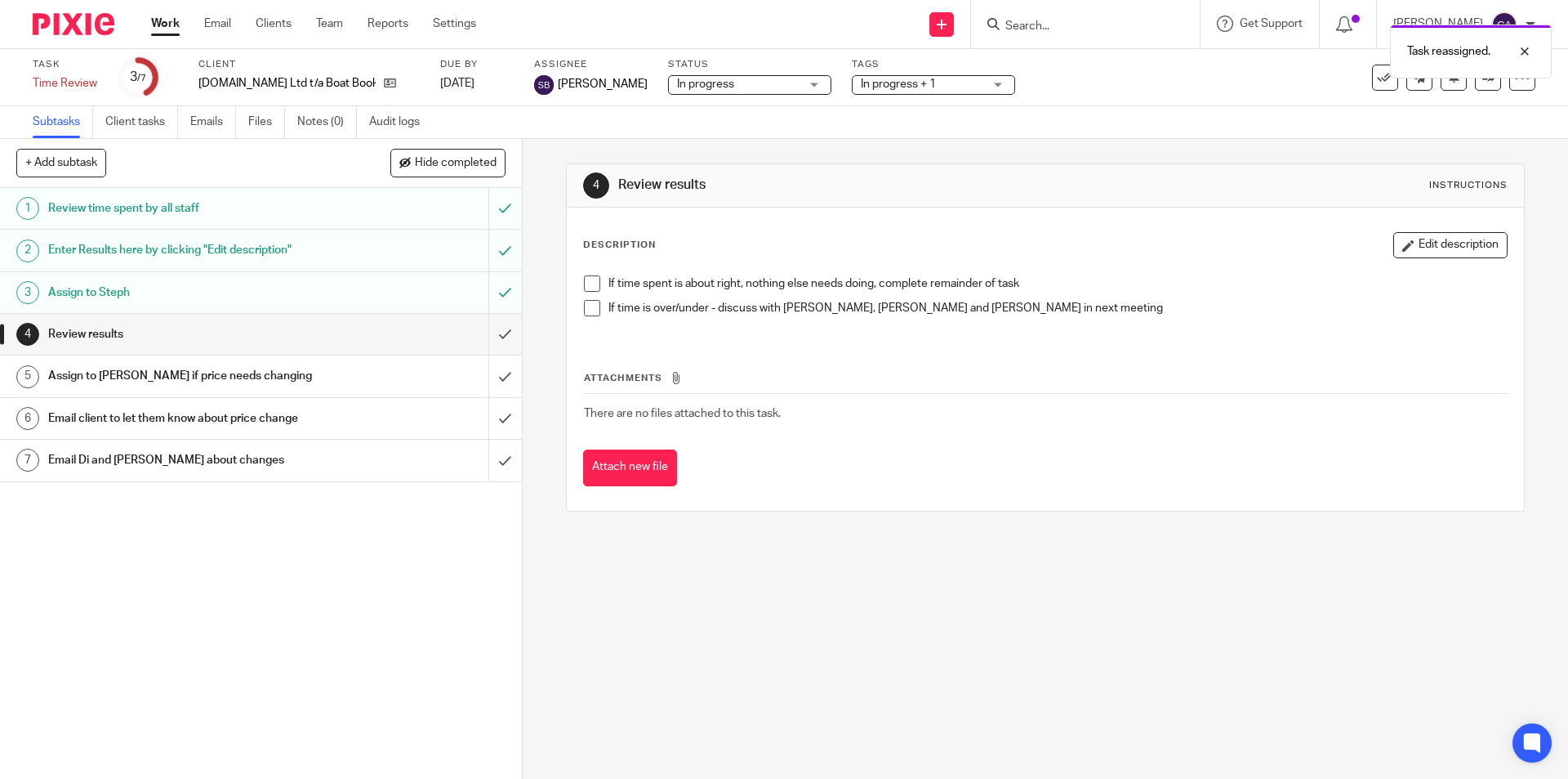
click at [170, 22] on link "Work" at bounding box center [165, 23] width 28 height 16
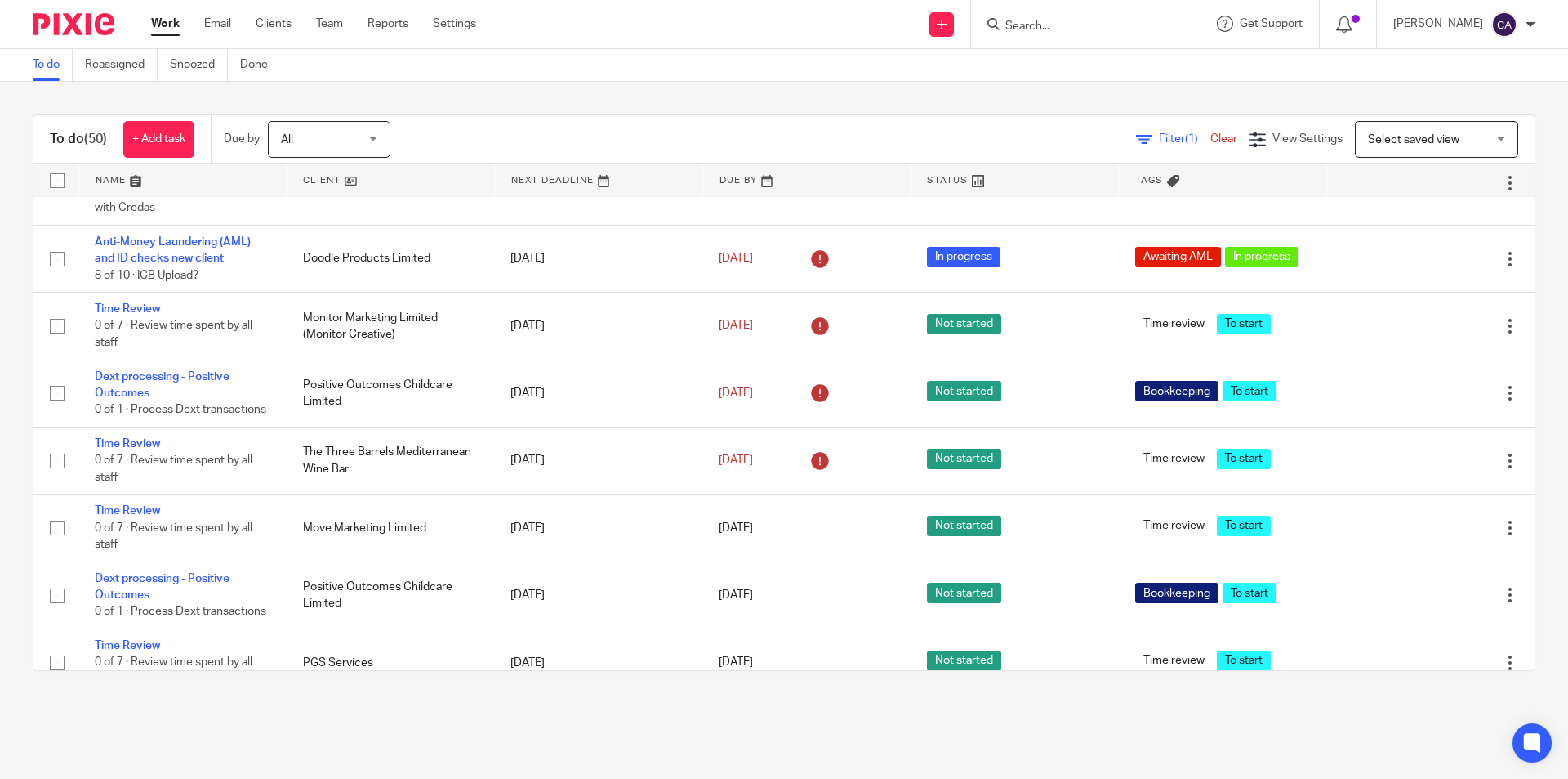
scroll to position [2206, 0]
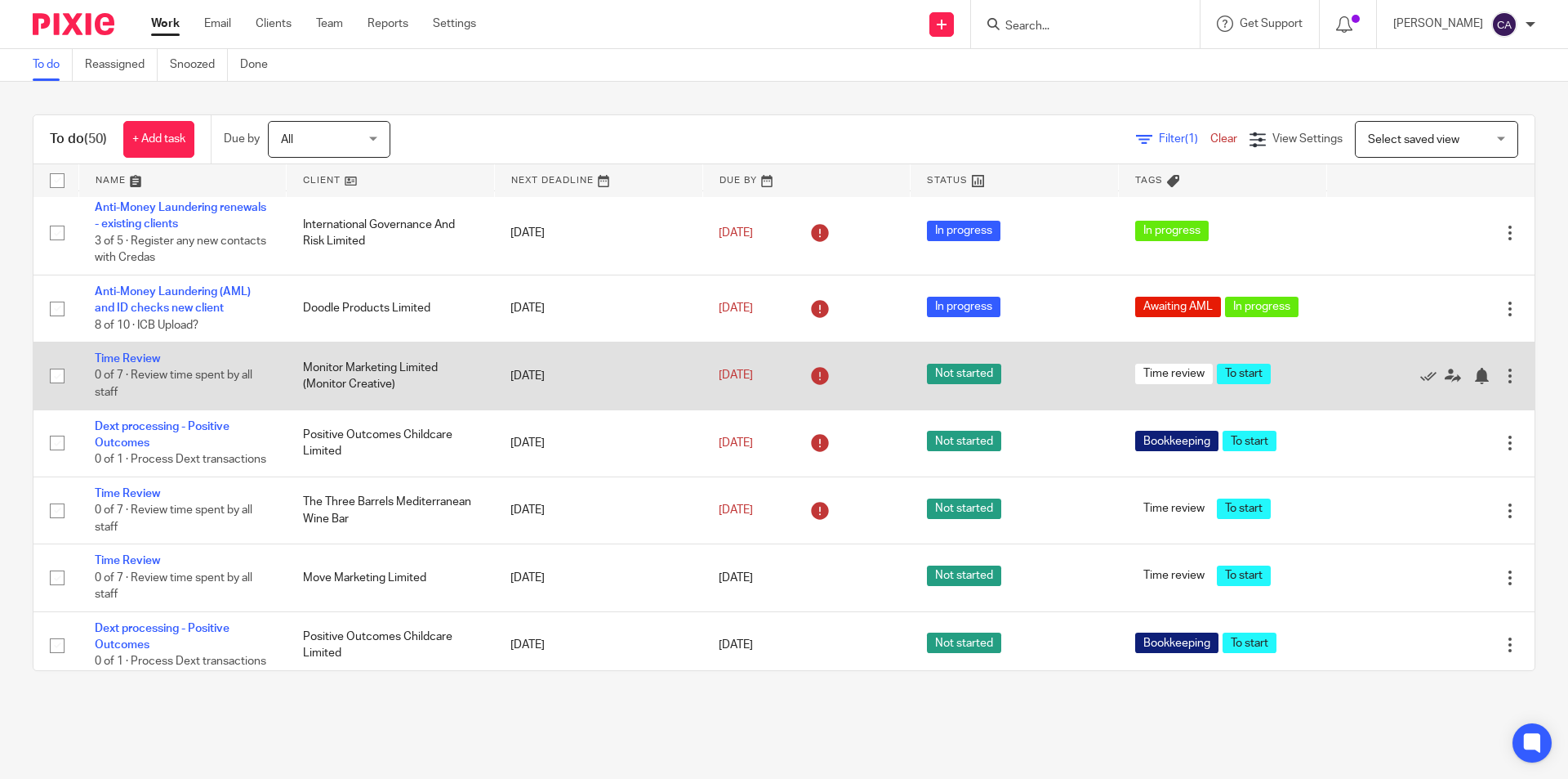
click at [134, 351] on td "Time Review 0 of 7 · Review time spent by all staff" at bounding box center [182, 375] width 208 height 67
click at [134, 357] on link "Time Review" at bounding box center [128, 358] width 66 height 12
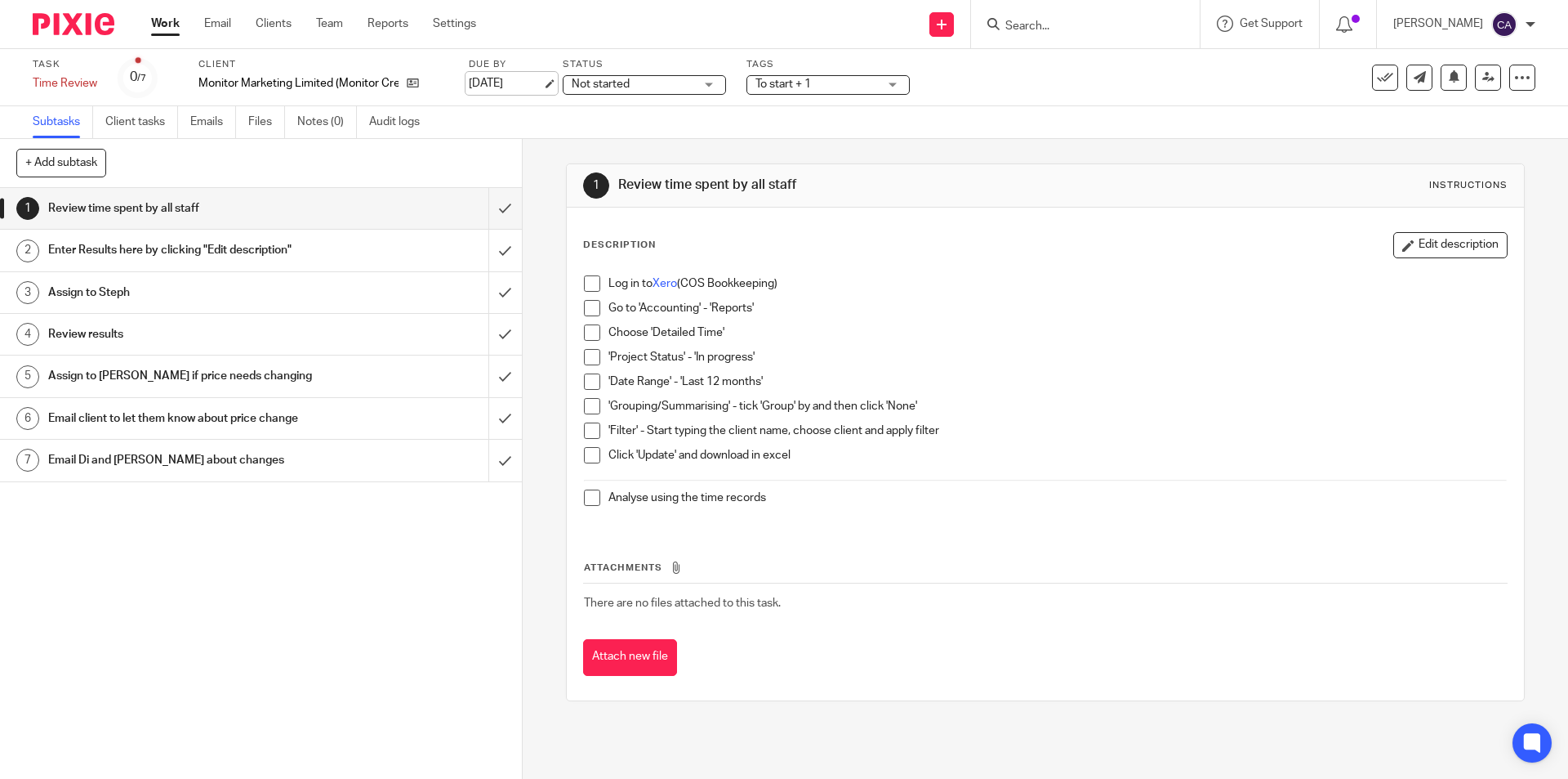
click at [542, 82] on link "19 Sep 2025" at bounding box center [505, 84] width 74 height 17
click at [153, 12] on div "Work Email Clients Team Reports Settings Work Email Clients Team Reports Settin…" at bounding box center [318, 24] width 366 height 48
click at [156, 23] on link "Work" at bounding box center [165, 23] width 28 height 16
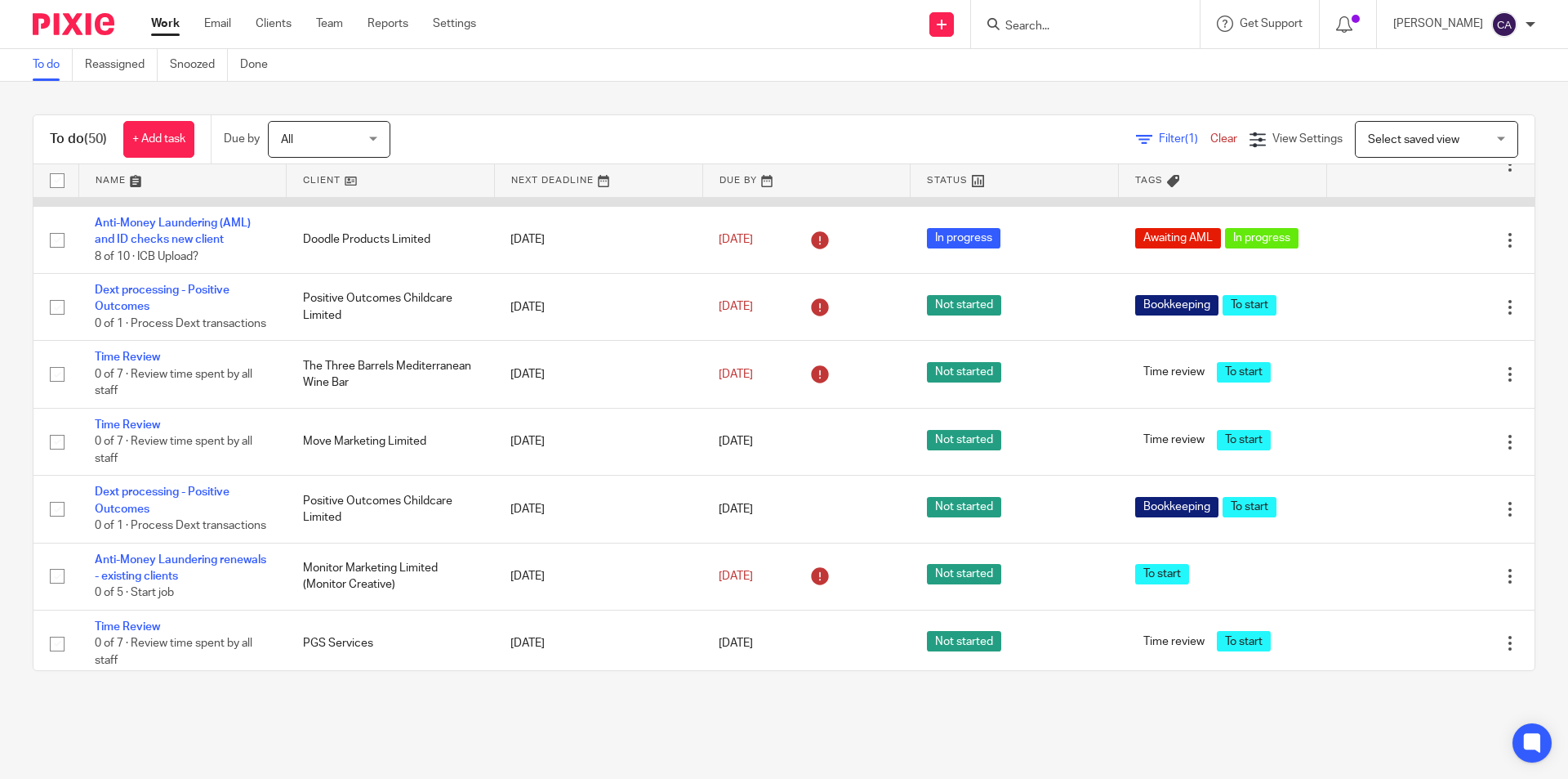
scroll to position [2288, 0]
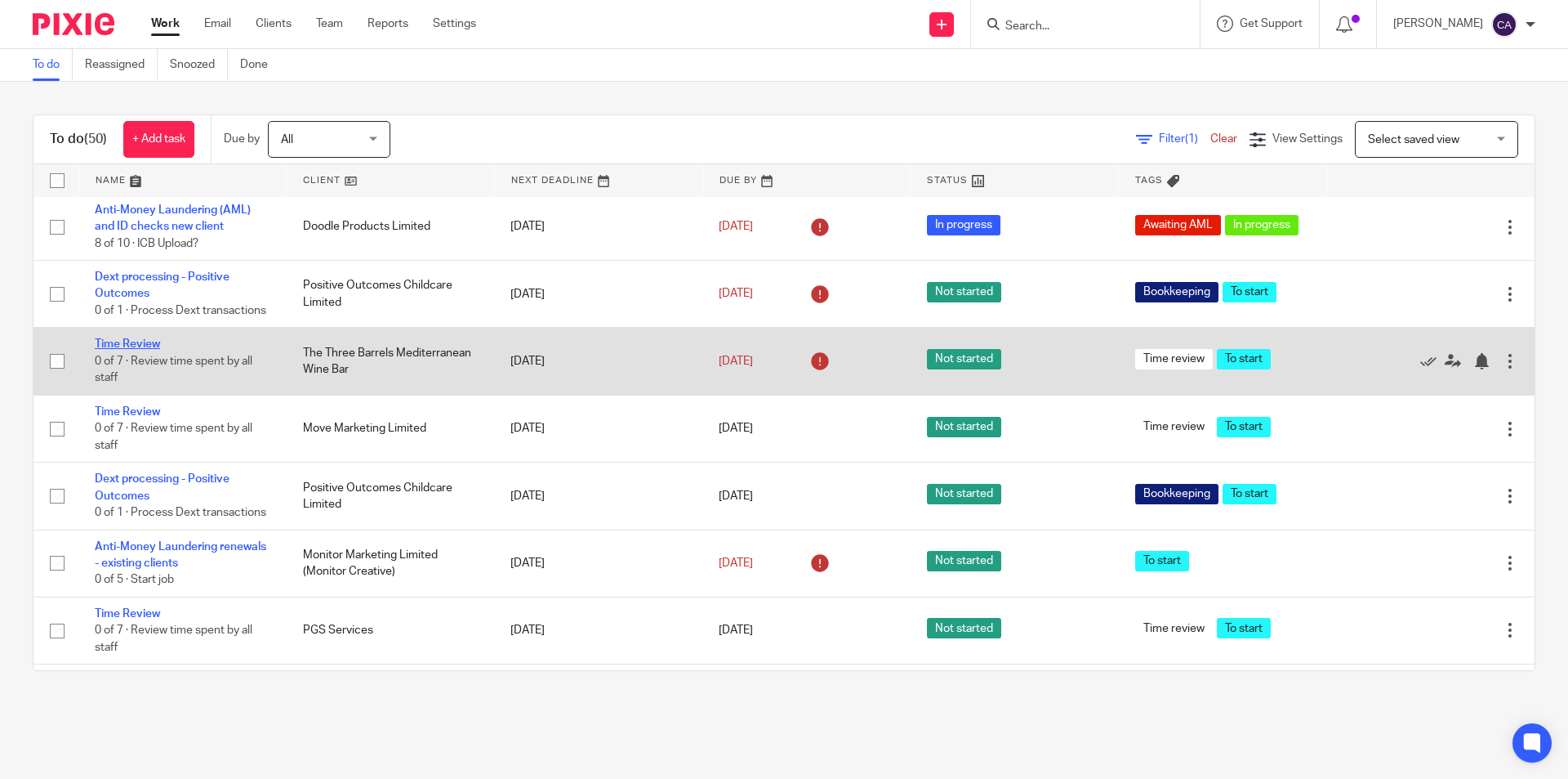
click at [130, 349] on link "Time Review" at bounding box center [128, 343] width 66 height 12
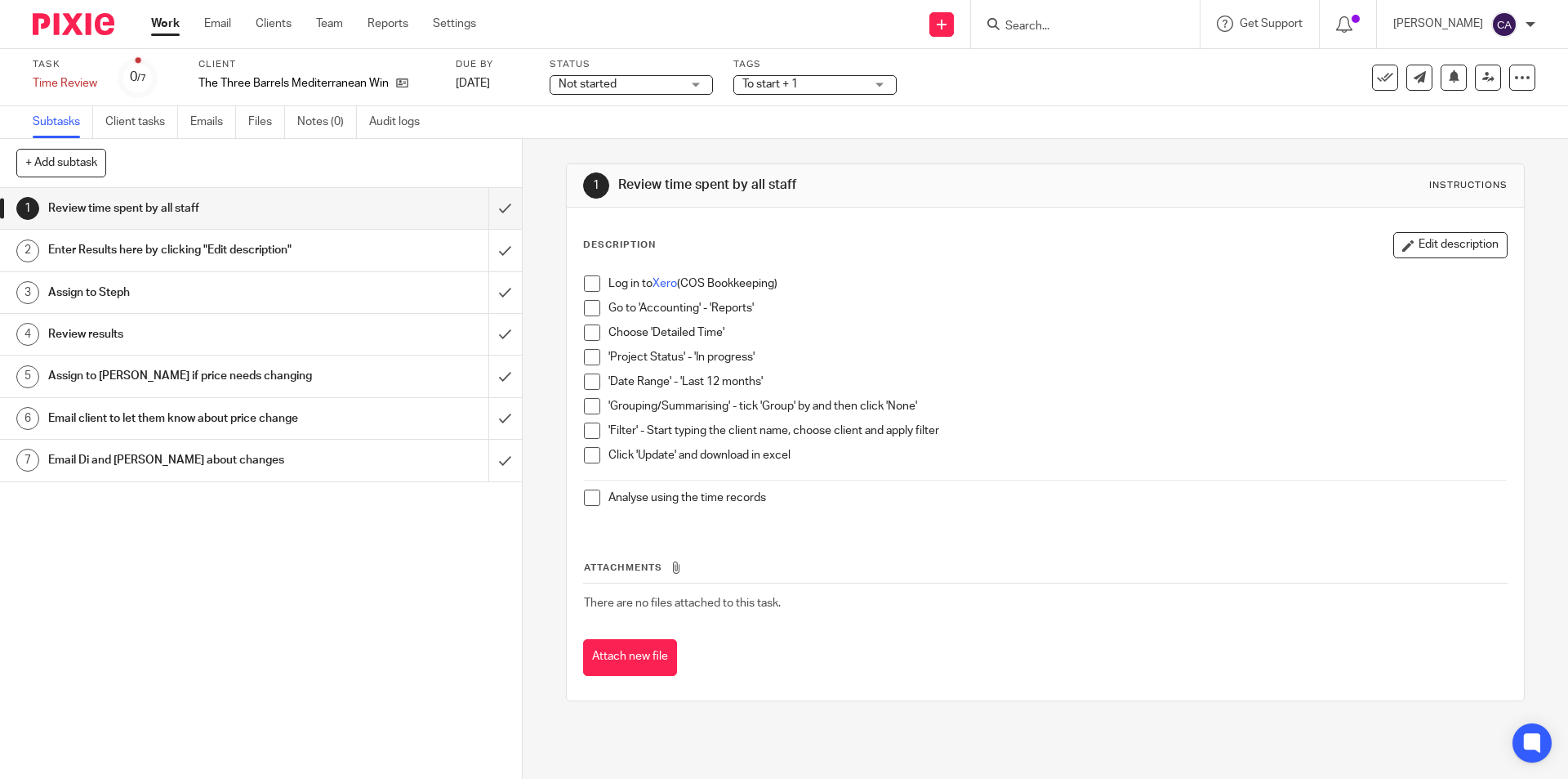
click at [625, 74] on div "Status Not started Not started Not started In progress 1" at bounding box center [631, 77] width 164 height 39
click at [624, 81] on span "Not started" at bounding box center [620, 84] width 123 height 17
click at [608, 149] on li "In progress" at bounding box center [632, 144] width 162 height 34
click at [771, 81] on span "To start + 1" at bounding box center [770, 84] width 55 height 12
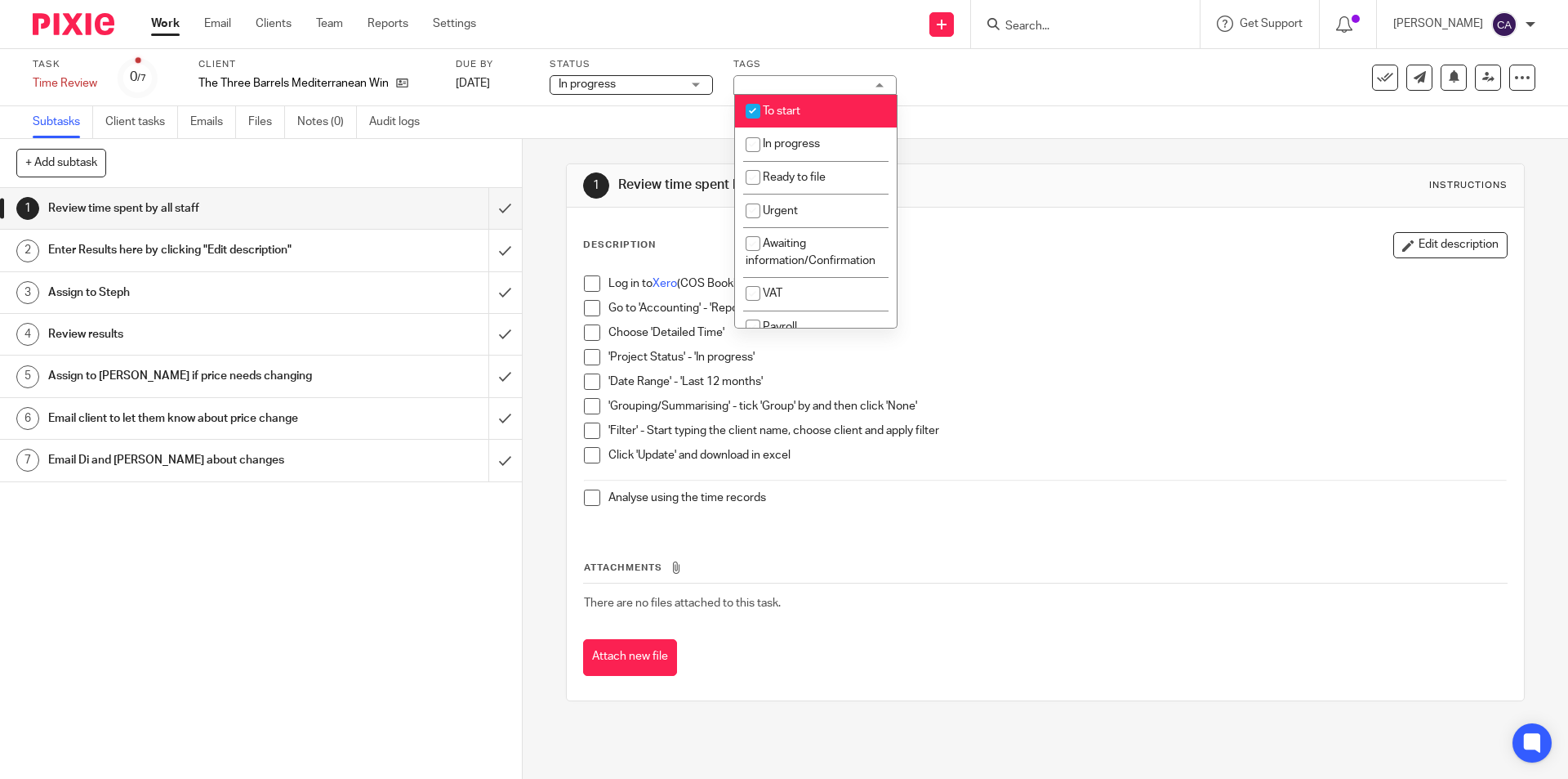
click at [780, 116] on span "To start" at bounding box center [781, 111] width 37 height 12
checkbox input "false"
click at [780, 141] on span "In progress" at bounding box center [791, 143] width 57 height 12
checkbox input "true"
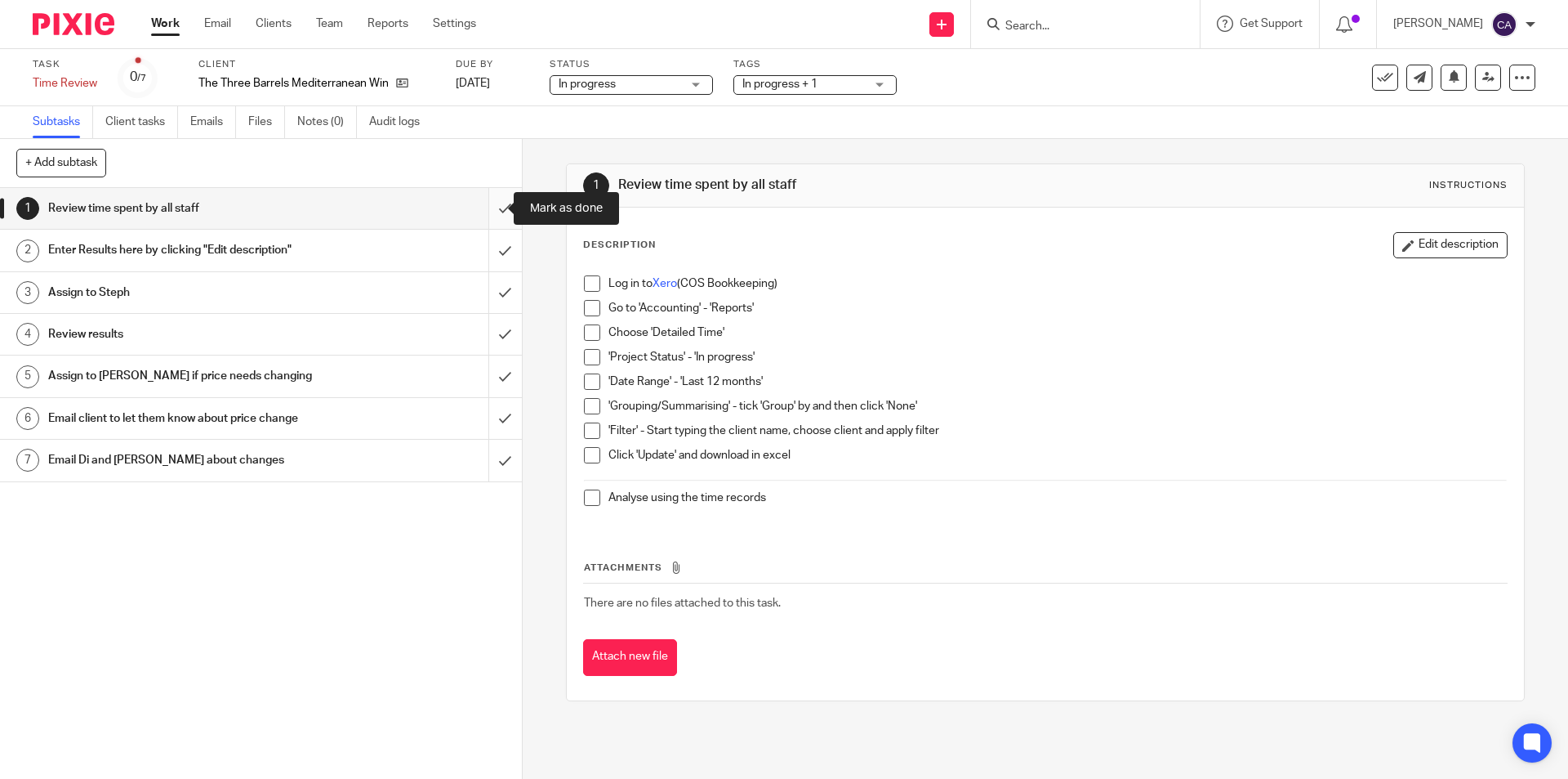
click at [495, 212] on input "submit" at bounding box center [260, 208] width 522 height 41
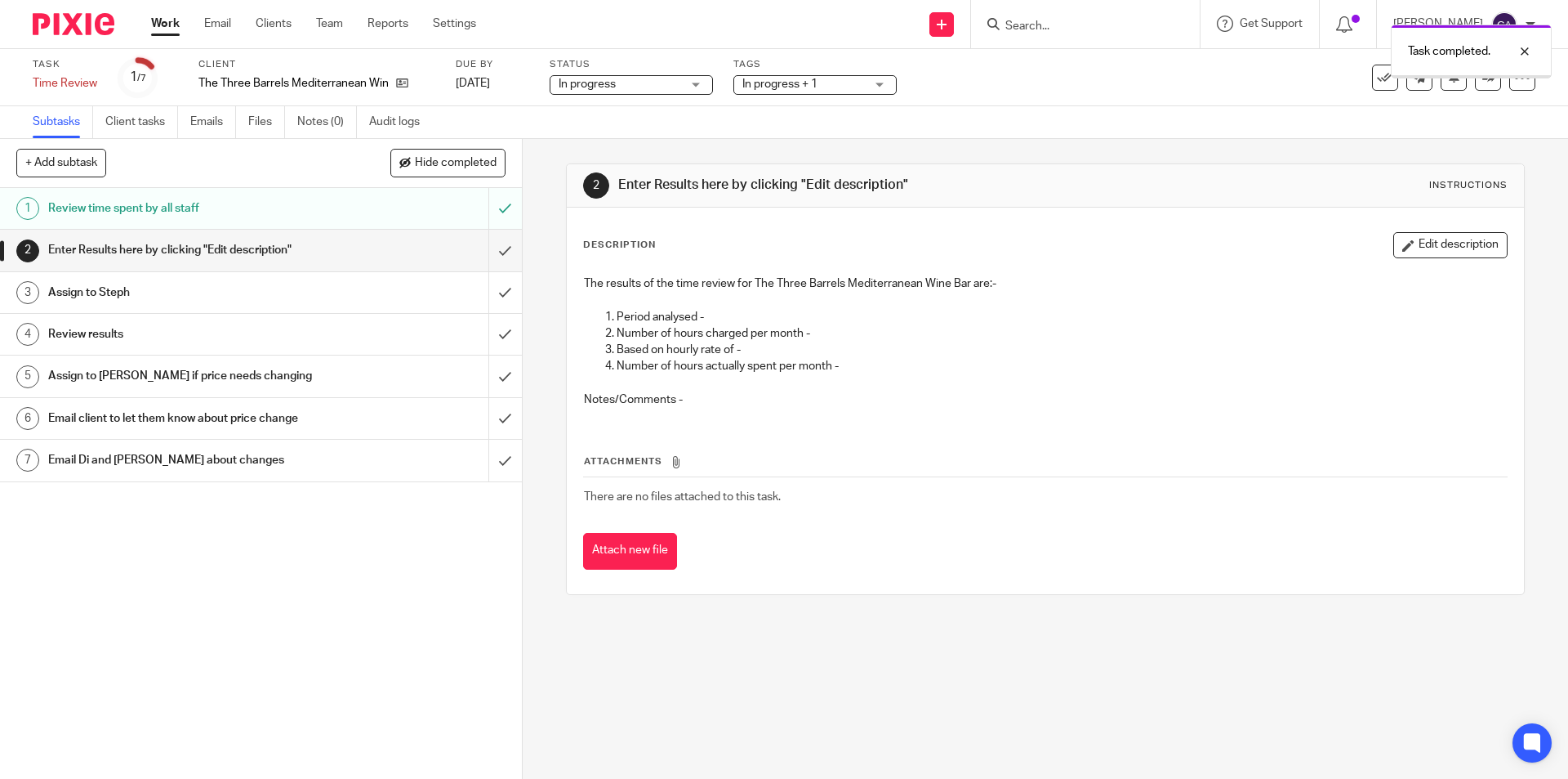
click at [636, 559] on button "Attach new file" at bounding box center [630, 550] width 94 height 36
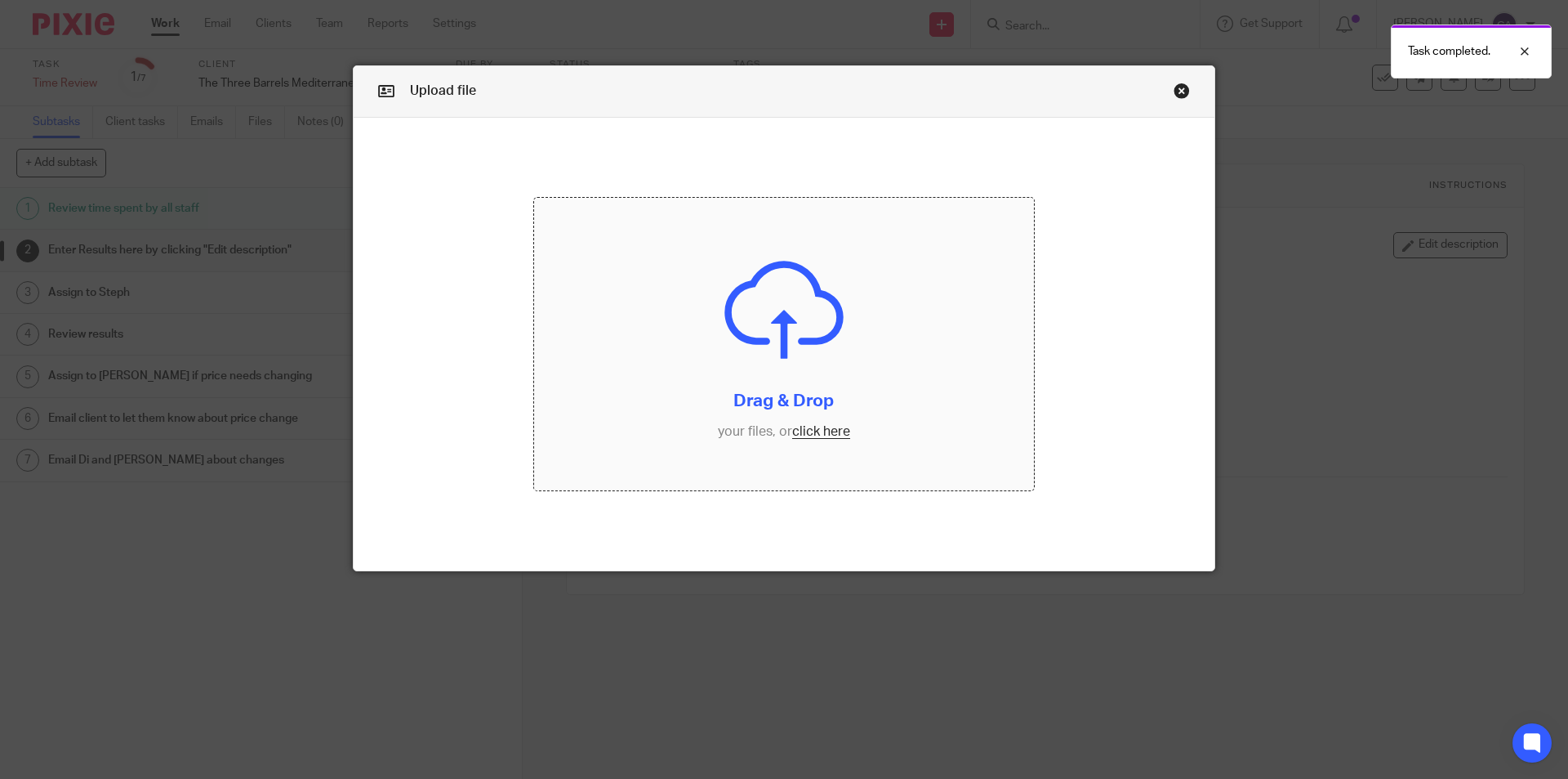
click at [820, 427] on input "file" at bounding box center [784, 343] width 500 height 293
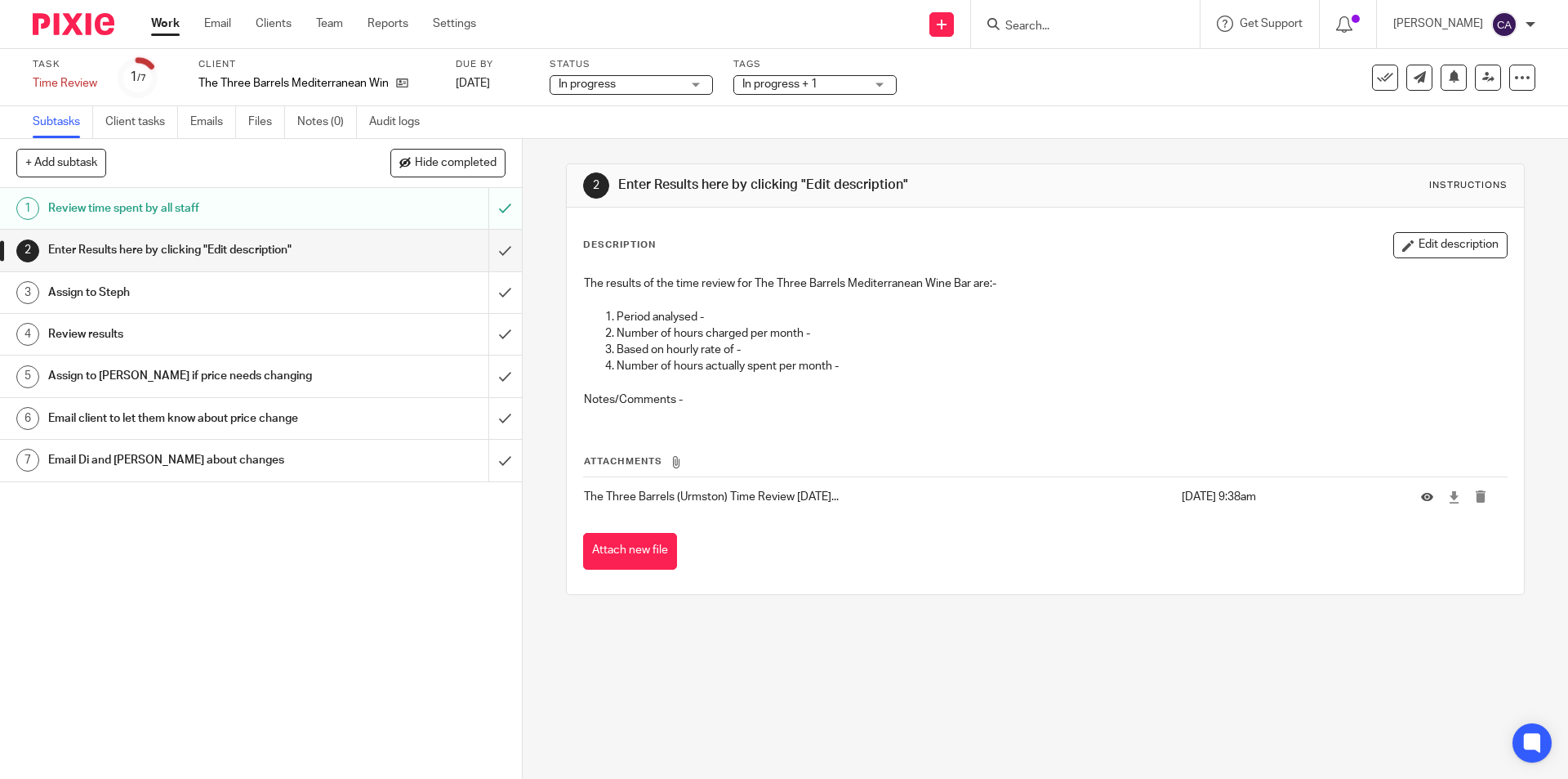
click at [1403, 243] on button "Edit description" at bounding box center [1451, 245] width 115 height 26
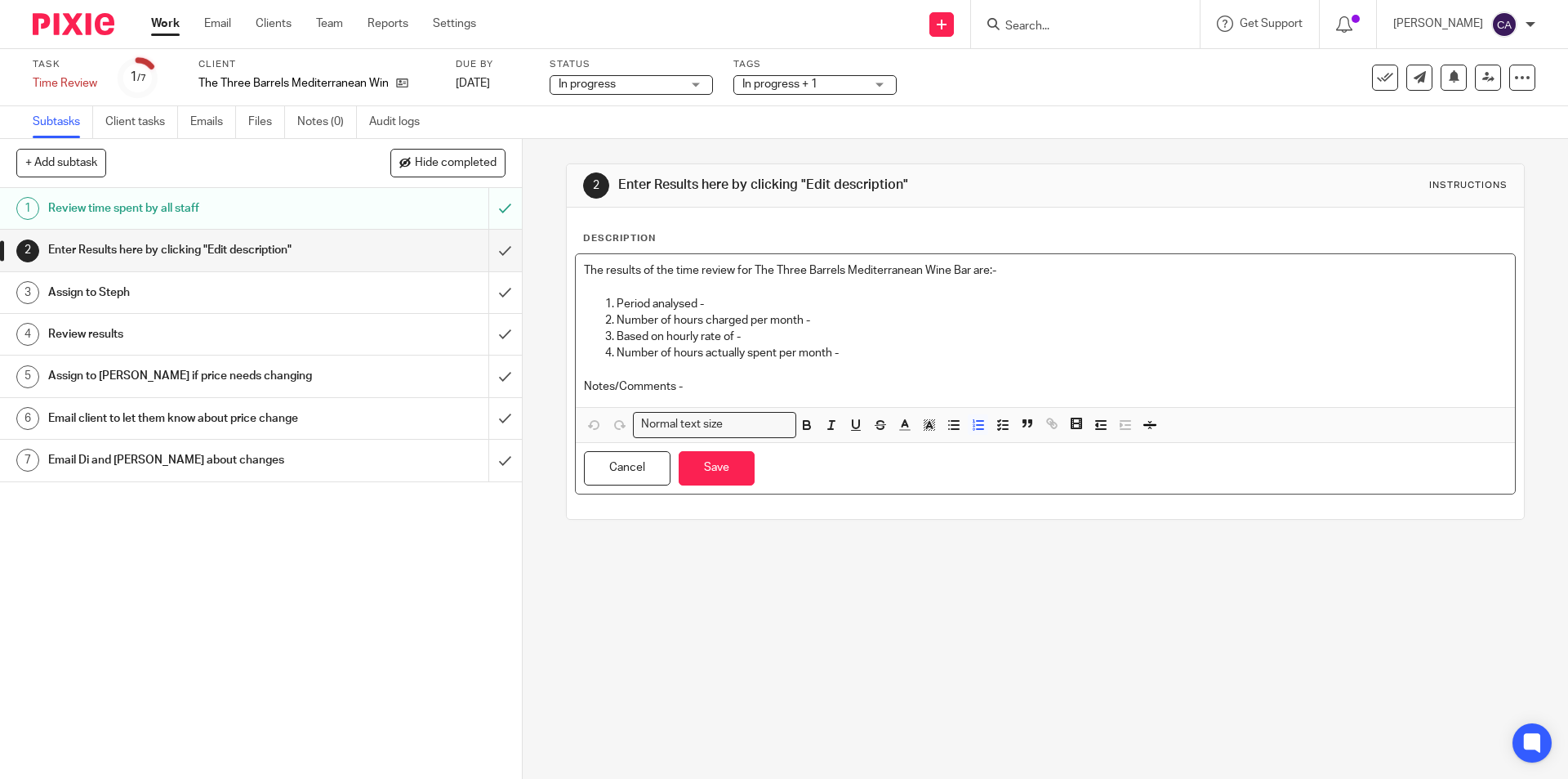
click at [756, 299] on p "Period analysed -" at bounding box center [1061, 304] width 890 height 16
click at [828, 321] on p "Number of hours charged per month -" at bounding box center [1061, 320] width 890 height 16
click at [798, 333] on p "Based on hourly rate of -" at bounding box center [1061, 336] width 890 height 16
click at [863, 357] on p "Number of hours actually spent per month -" at bounding box center [1061, 353] width 890 height 16
click at [718, 474] on button "Save" at bounding box center [716, 469] width 76 height 36
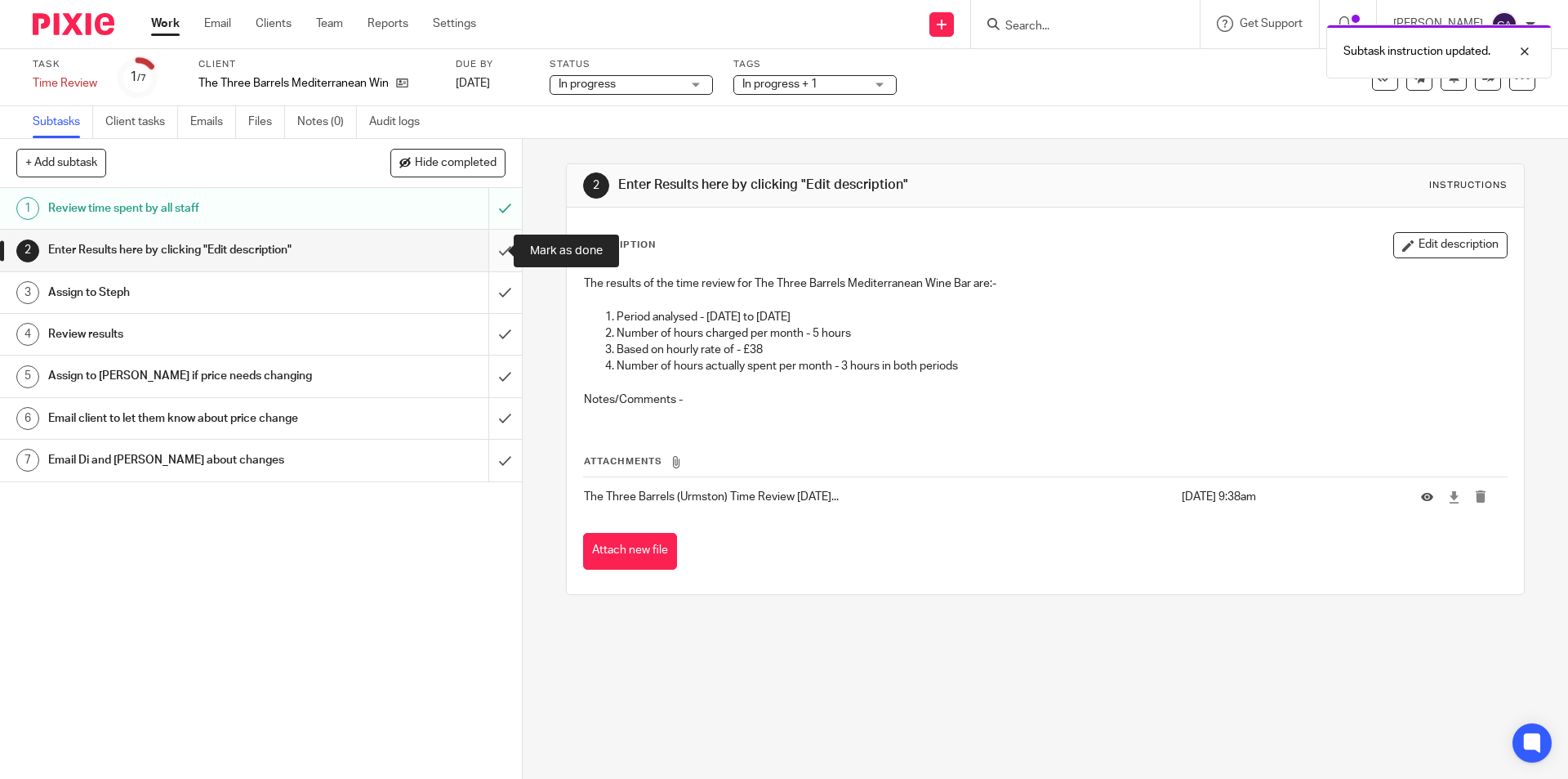
click at [484, 256] on input "submit" at bounding box center [260, 250] width 522 height 41
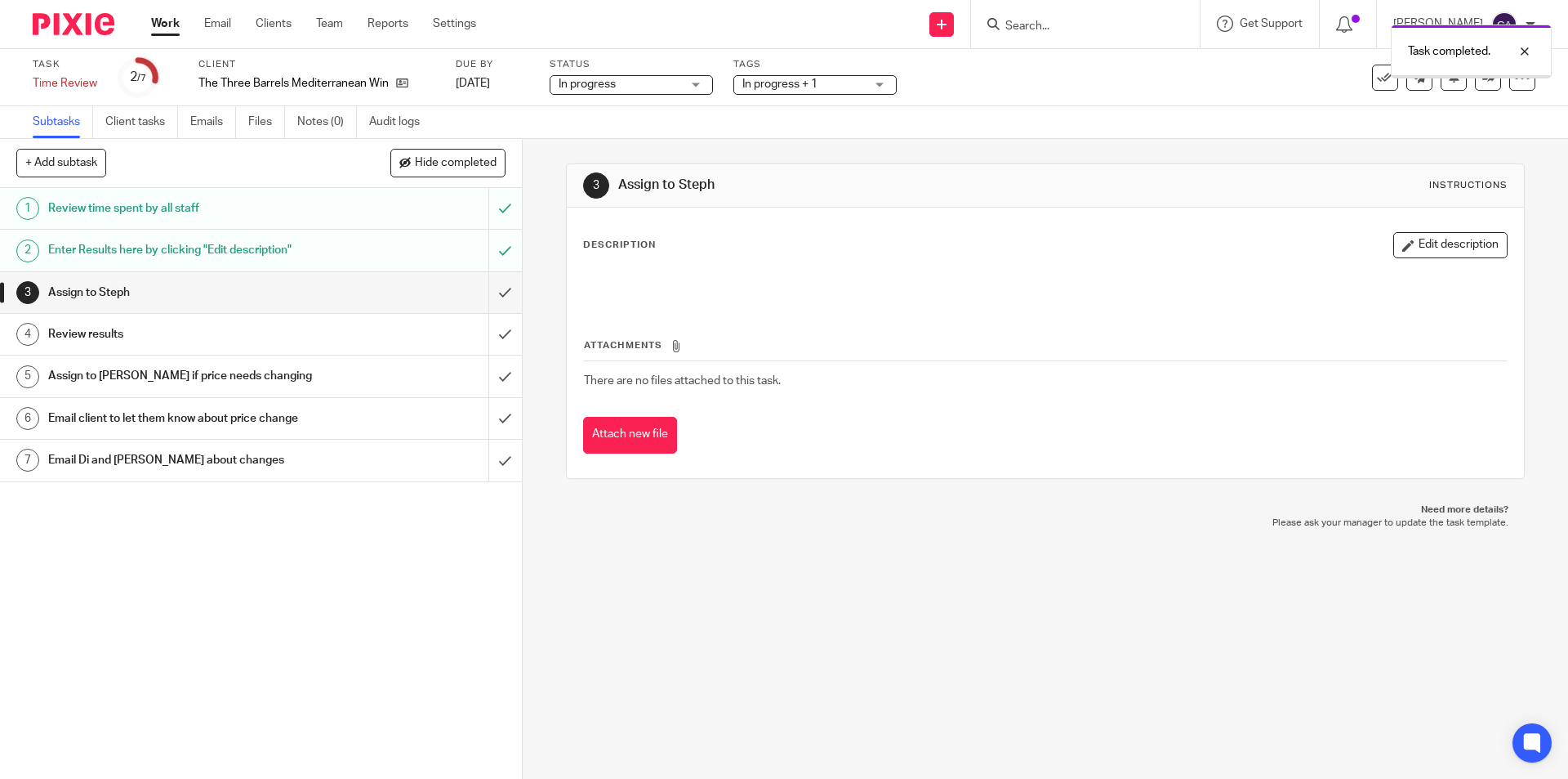
click at [489, 296] on input "submit" at bounding box center [260, 293] width 522 height 41
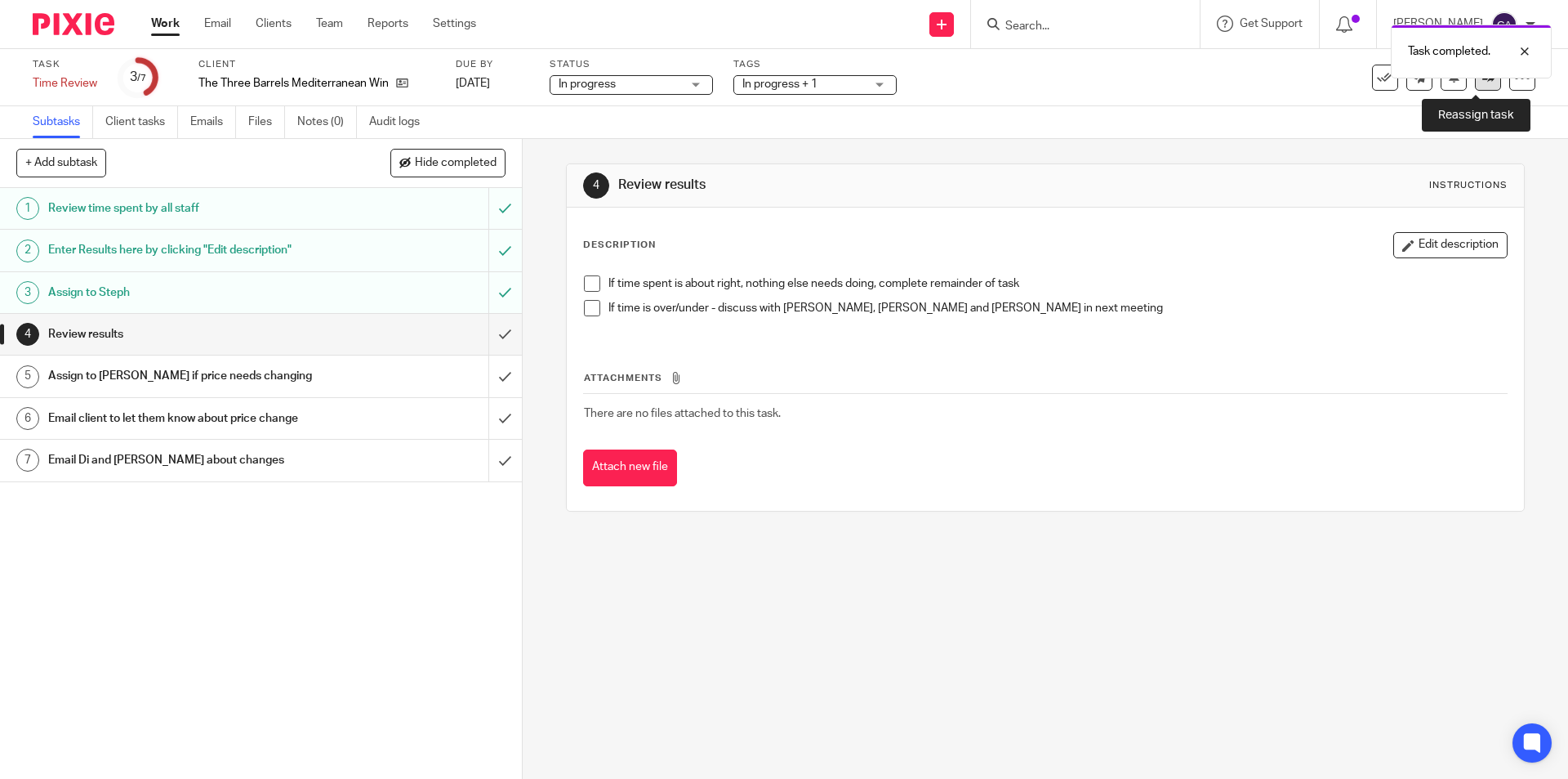
click at [1483, 80] on icon at bounding box center [1489, 77] width 12 height 12
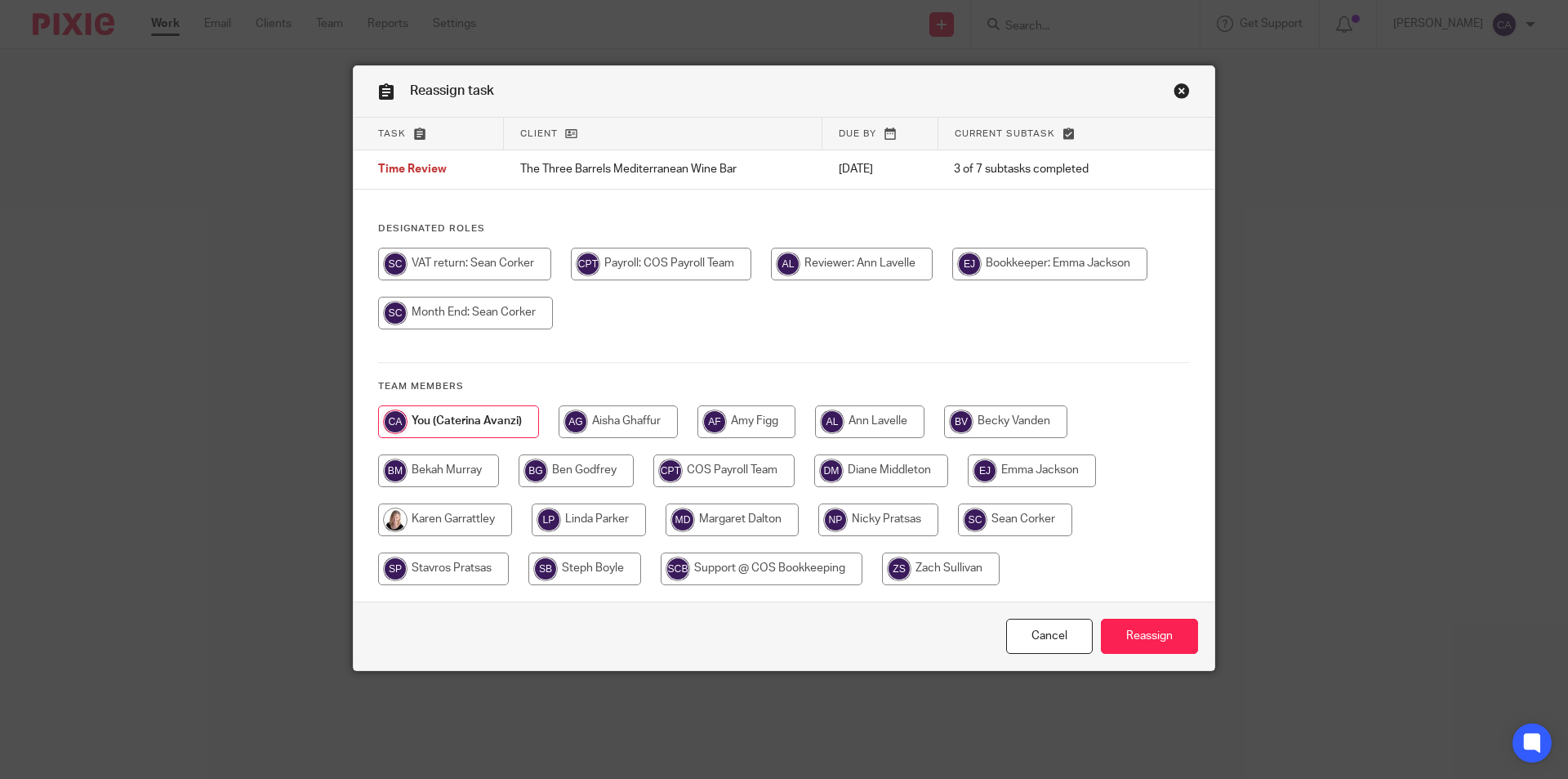
click input "radio"
radio input "true"
click input "Reassign"
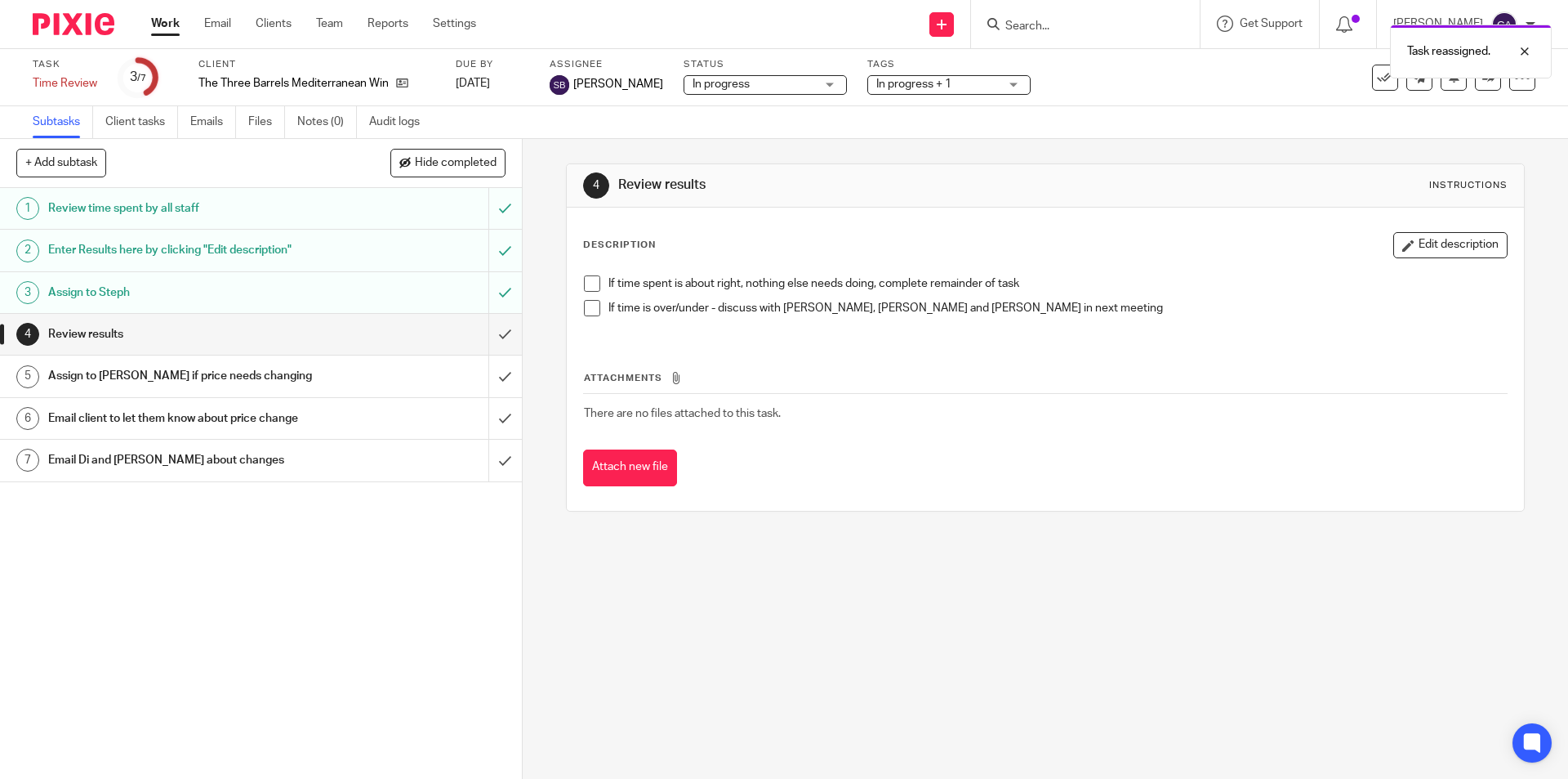
click at [172, 20] on link "Work" at bounding box center [165, 23] width 28 height 16
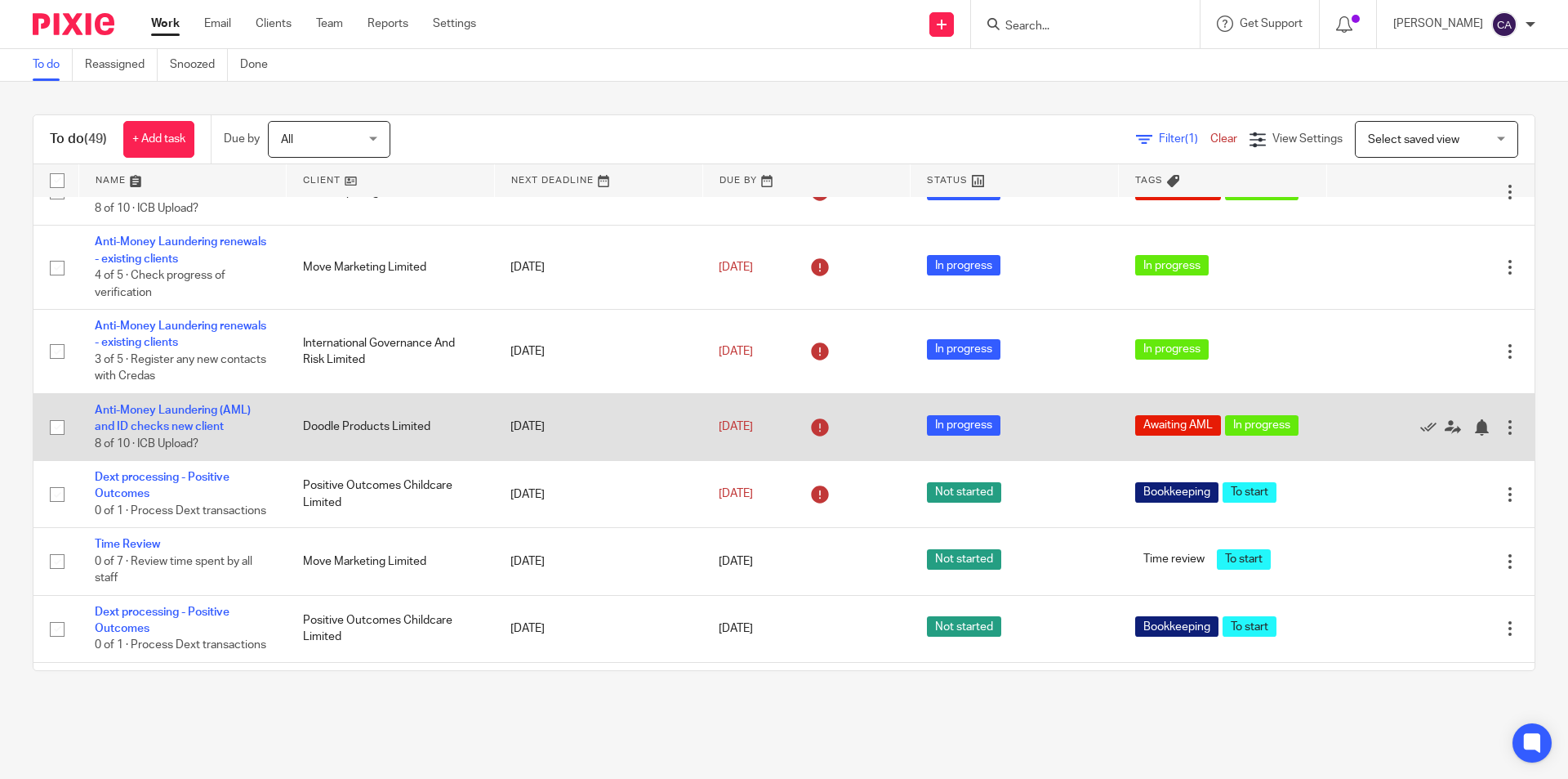
scroll to position [2124, 0]
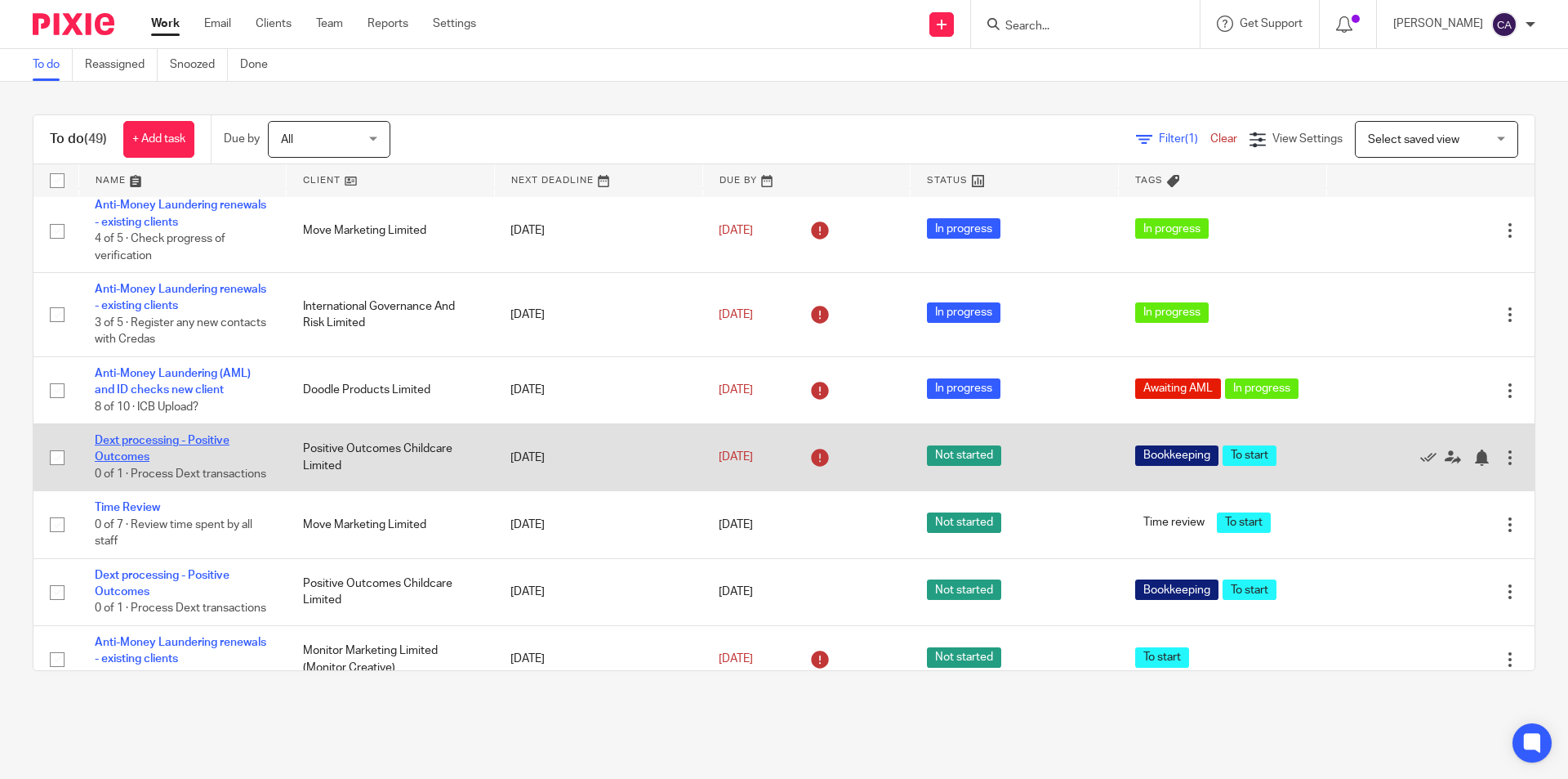
click at [148, 438] on link "Dext processing - Positive Outcomes" at bounding box center [163, 448] width 135 height 28
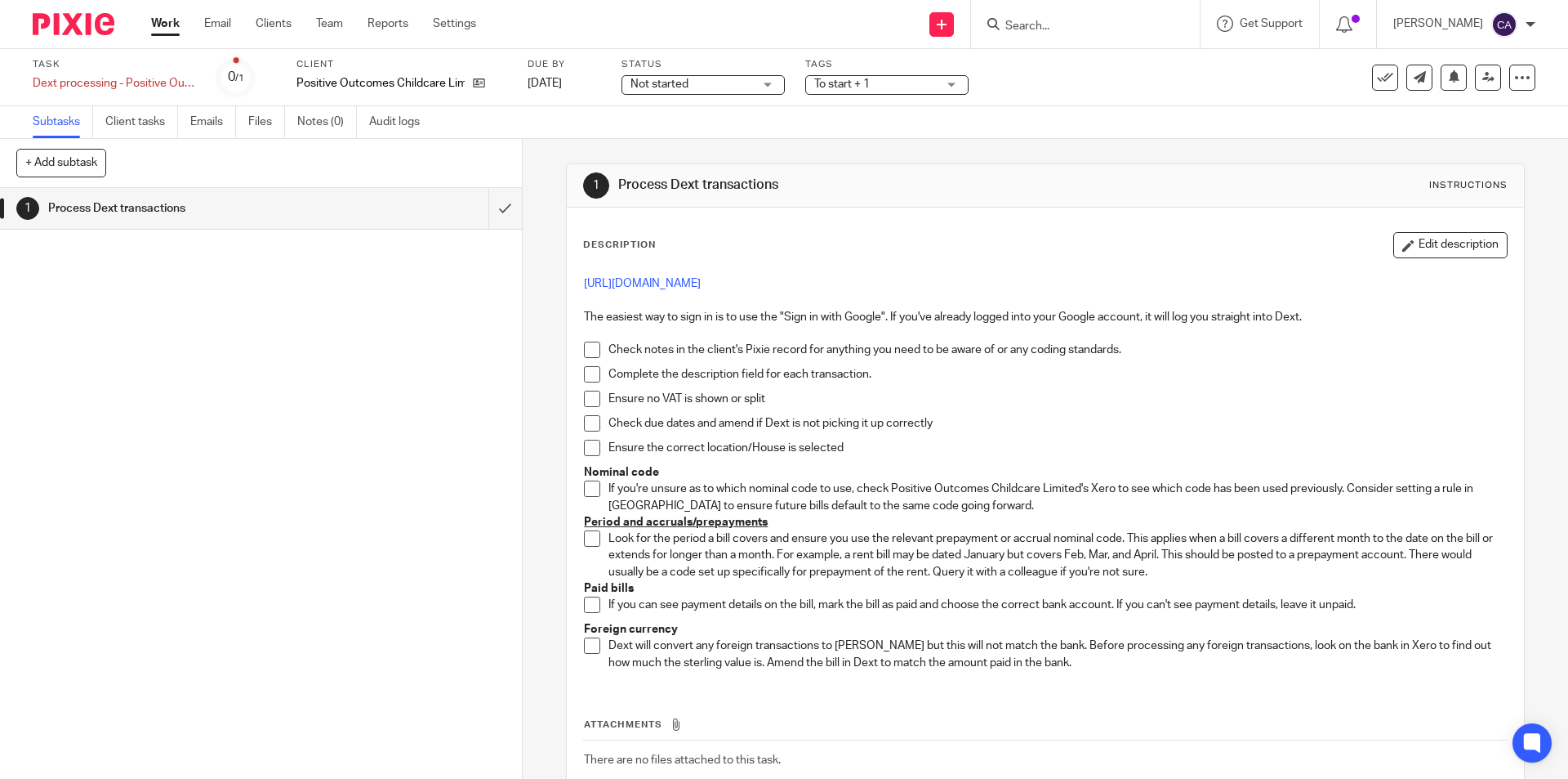
click at [1377, 76] on icon at bounding box center [1385, 77] width 16 height 16
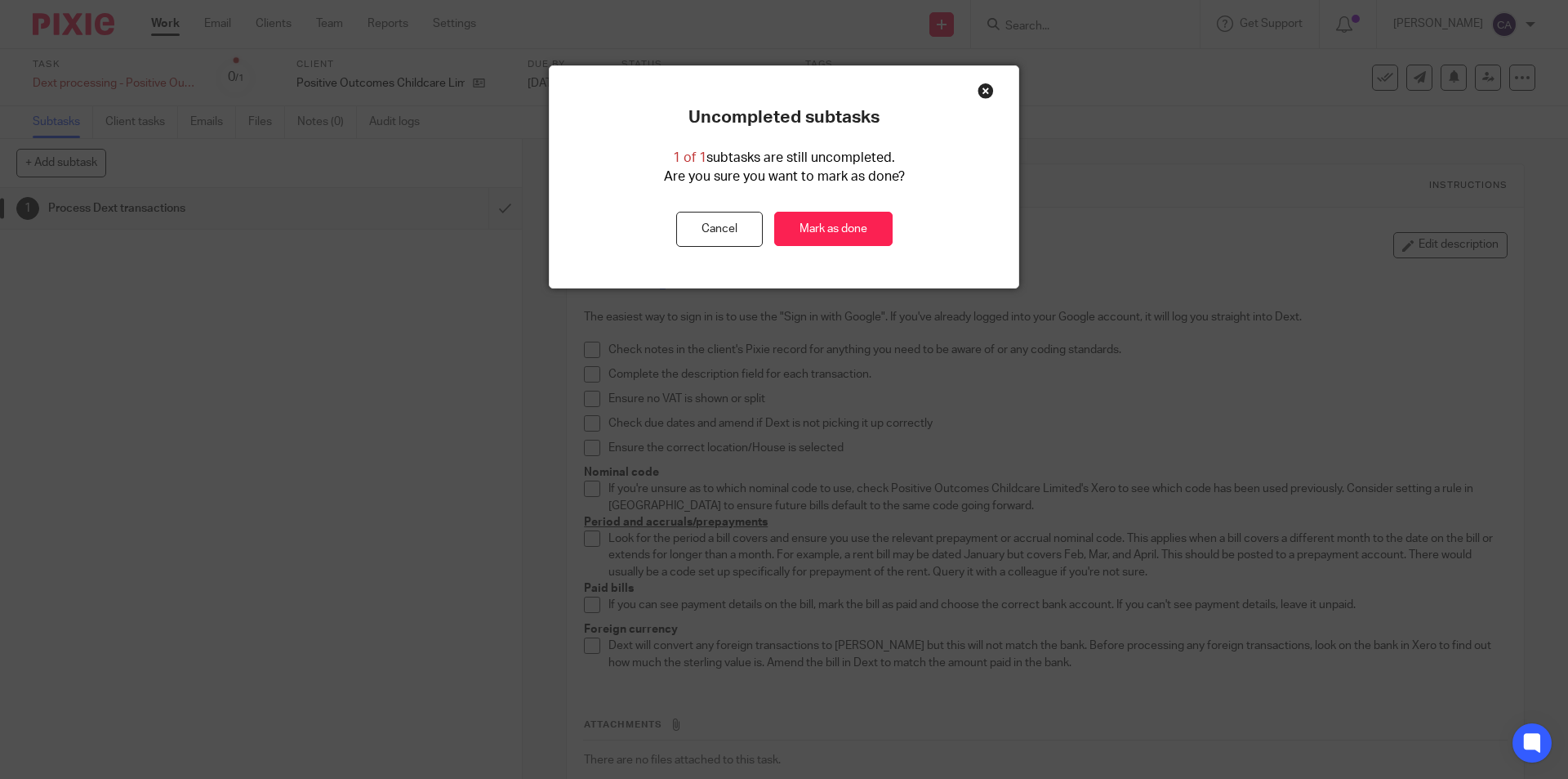
click at [982, 85] on div "Close this dialog window" at bounding box center [986, 91] width 16 height 16
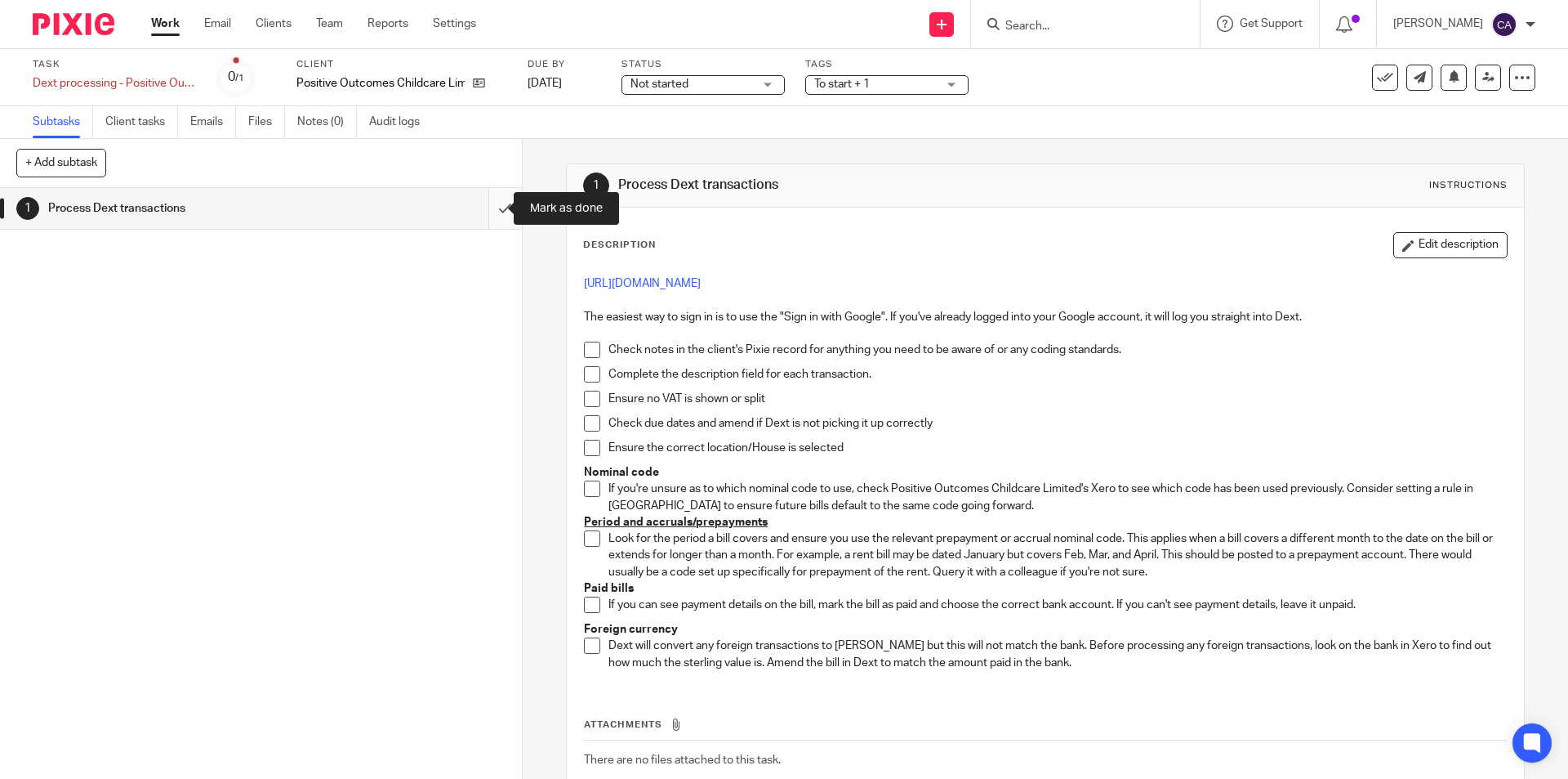
click at [484, 207] on input "submit" at bounding box center [260, 208] width 522 height 41
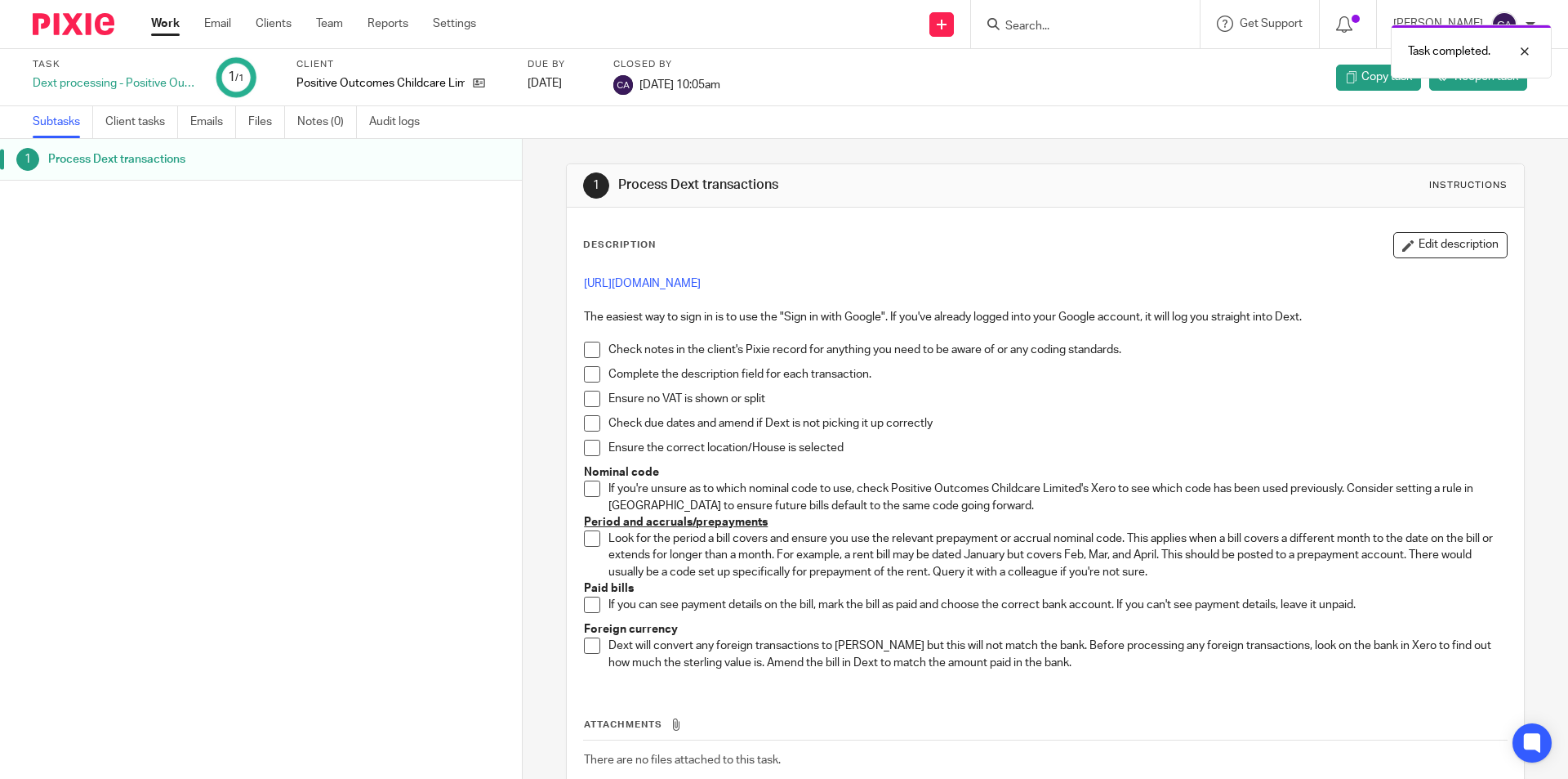
click at [161, 22] on link "Work" at bounding box center [165, 23] width 28 height 16
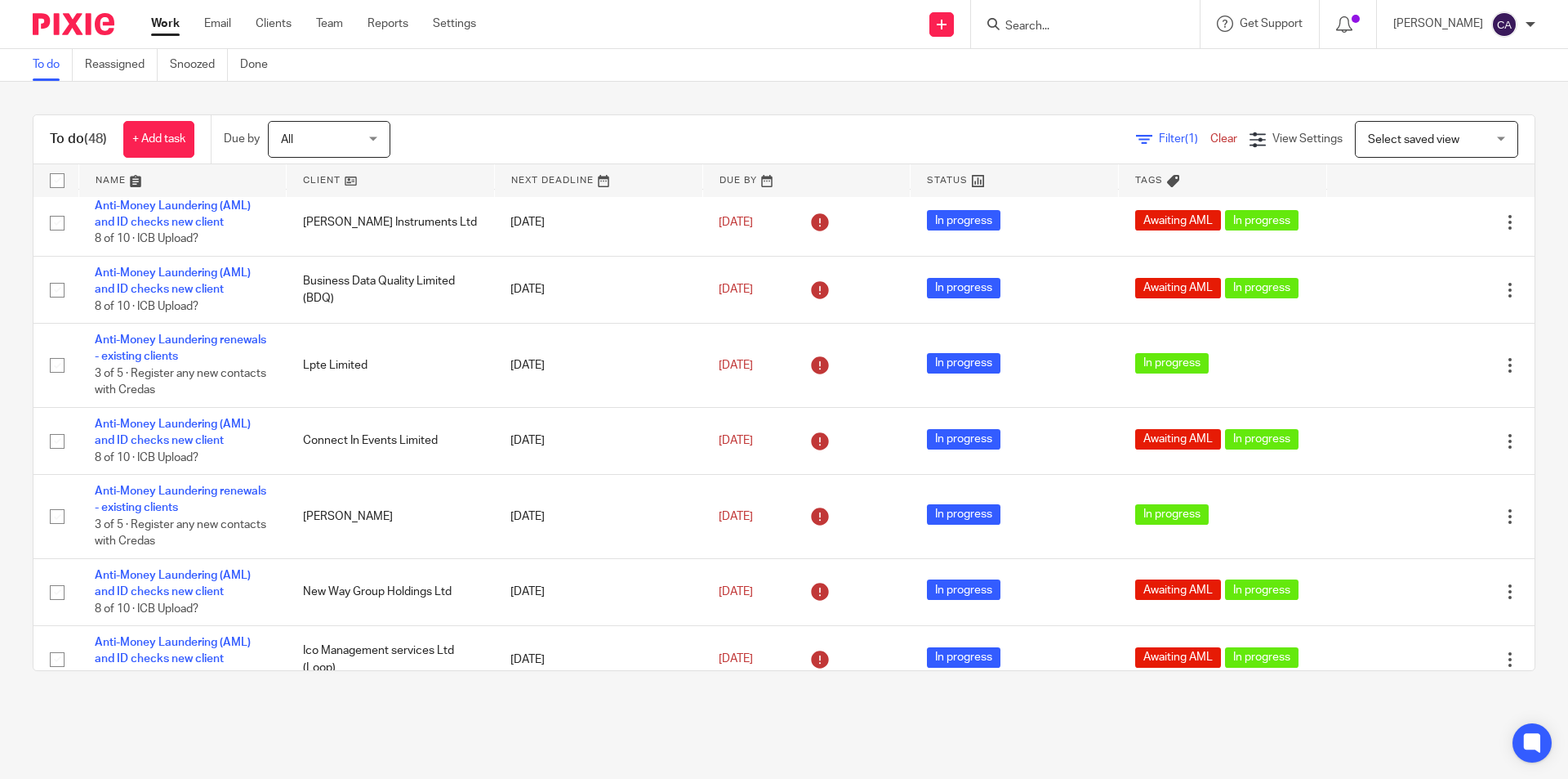
scroll to position [655, 0]
